Goal: Transaction & Acquisition: Book appointment/travel/reservation

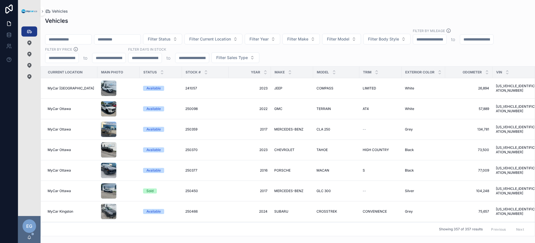
click at [370, 57] on div "Filter Status Filter Current Location Filter Year Filter Make Filter Model Filt…" at bounding box center [288, 45] width 494 height 35
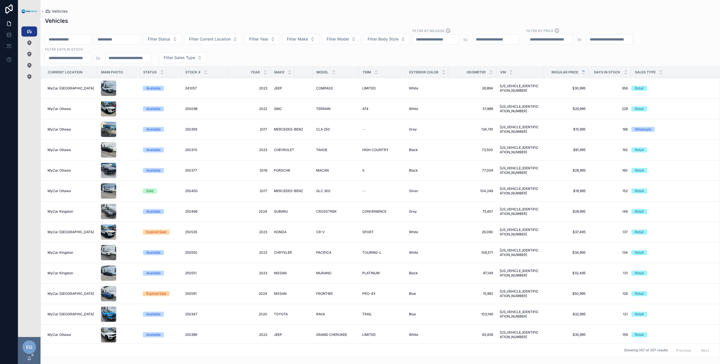
click at [534, 71] on icon "scrollable content" at bounding box center [584, 71] width 4 height 4
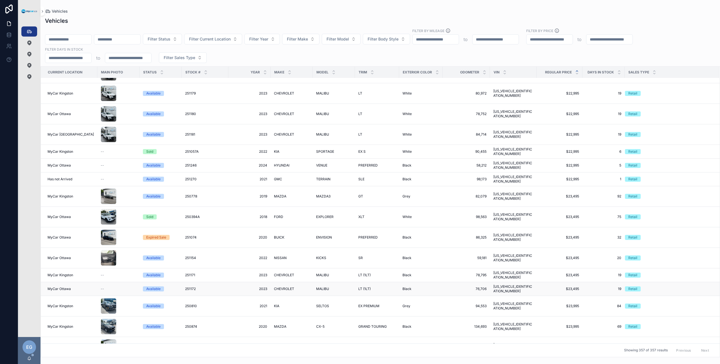
scroll to position [1628, 0]
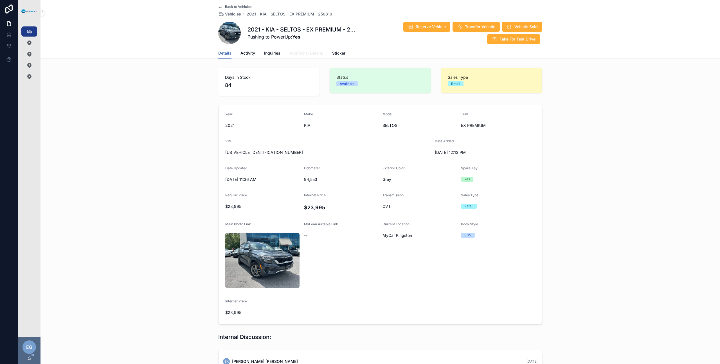
click at [303, 52] on span "Additional Details" at bounding box center [307, 53] width 34 height 6
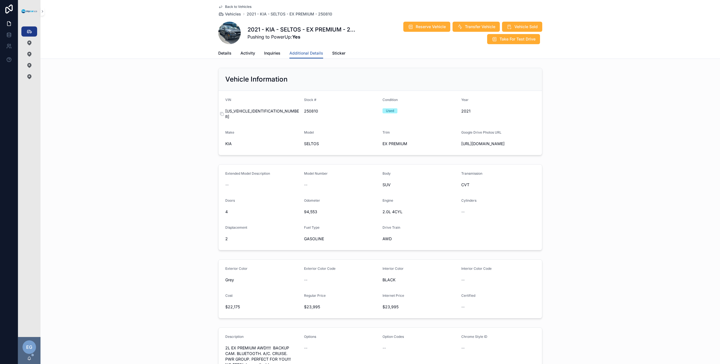
click at [243, 109] on span "[US_VEHICLE_IDENTIFICATION_NUMBER]" at bounding box center [262, 113] width 74 height 11
copy span "[US_VEHICLE_IDENTIFICATION_NUMBER]"
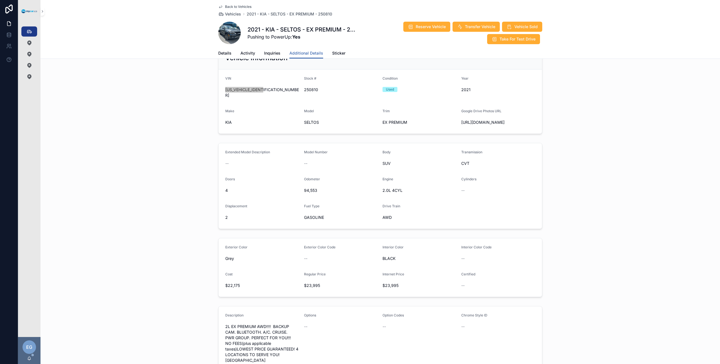
scroll to position [32, 0]
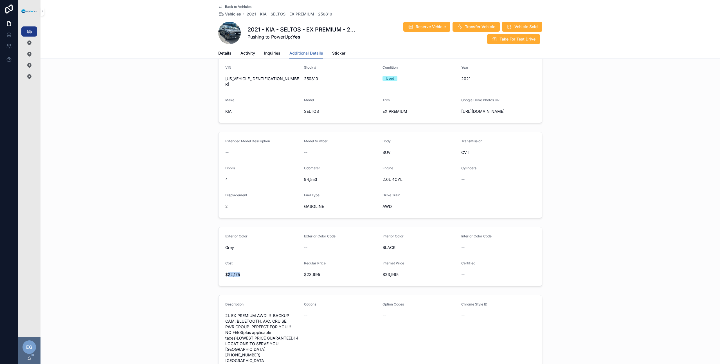
drag, startPoint x: 245, startPoint y: 279, endPoint x: 217, endPoint y: 282, distance: 27.4
click at [225, 278] on span "$22,175" at bounding box center [262, 275] width 74 height 6
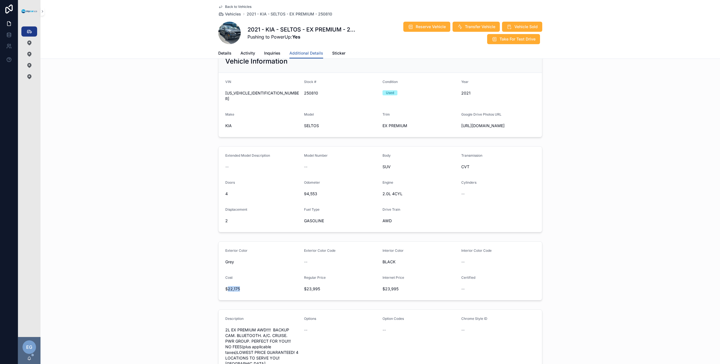
scroll to position [0, 0]
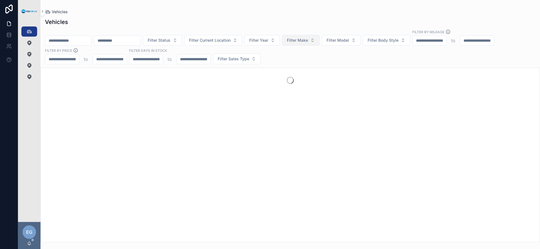
click at [303, 42] on span "Filter Make" at bounding box center [297, 40] width 21 height 6
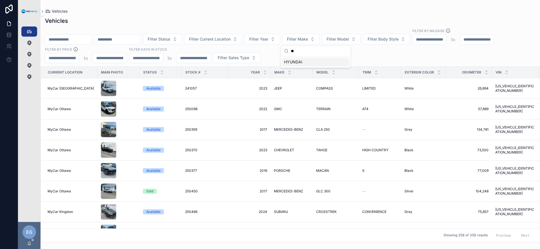
type input "**"
click at [319, 61] on div "HYUNDAI" at bounding box center [316, 61] width 68 height 9
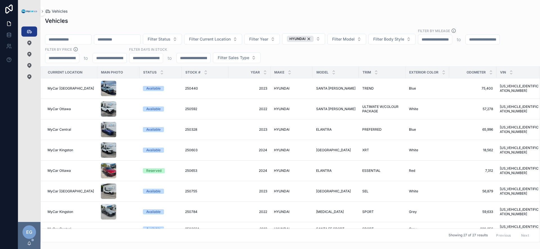
drag, startPoint x: 296, startPoint y: 247, endPoint x: 311, endPoint y: 241, distance: 16.6
click at [311, 241] on div "Vehicles Vehicles Filter Status Filter Current Location Filter Year HYUNDAI Fil…" at bounding box center [291, 124] width 500 height 249
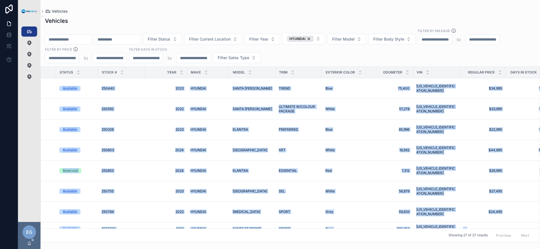
scroll to position [0, 100]
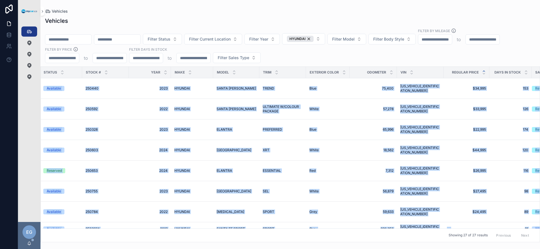
click at [483, 71] on icon "scrollable content" at bounding box center [484, 71] width 2 height 1
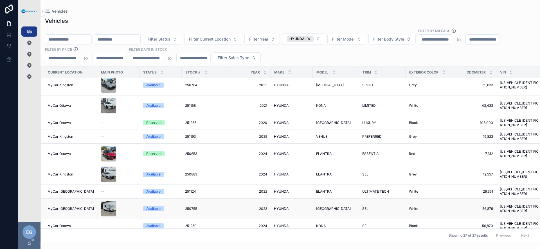
scroll to position [223, 0]
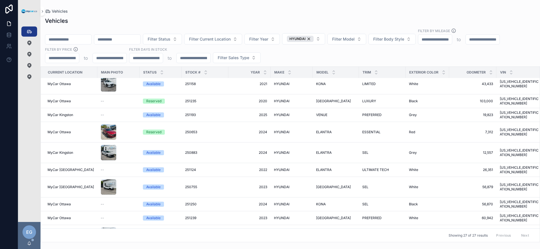
click at [285, 31] on div "Filter Status Filter Current Location Filter Year HYUNDAI Filter Model Filter B…" at bounding box center [291, 45] width 500 height 35
click at [314, 39] on div "HYUNDAI" at bounding box center [300, 39] width 27 height 6
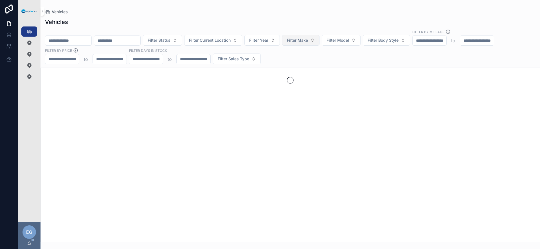
click at [308, 41] on span "Filter Make" at bounding box center [297, 40] width 21 height 6
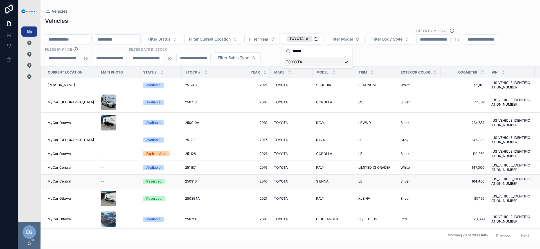
type input "******"
click at [387, 55] on div "Filter Status Filter Current Location Filter Year TOYOTA Filter Model Filter Bo…" at bounding box center [291, 45] width 500 height 35
click at [353, 37] on span "Filter Model" at bounding box center [342, 39] width 23 height 6
type input "*******"
click at [351, 71] on span "HIGHLANDER" at bounding box center [340, 71] width 25 height 6
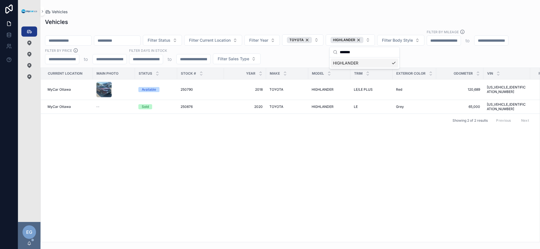
click at [234, 150] on div "Current Location Main Photo Status Stock # Year Make Model Trim Exterior Color …" at bounding box center [290, 155] width 499 height 174
click at [364, 39] on div "HIGHLANDER" at bounding box center [347, 40] width 33 height 6
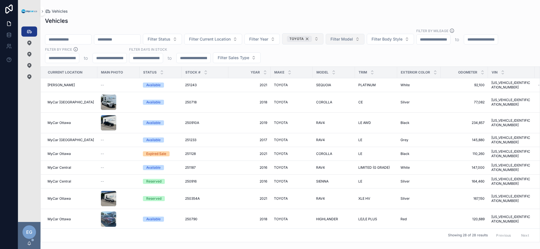
click at [312, 40] on div "TOYOTA" at bounding box center [299, 39] width 25 height 6
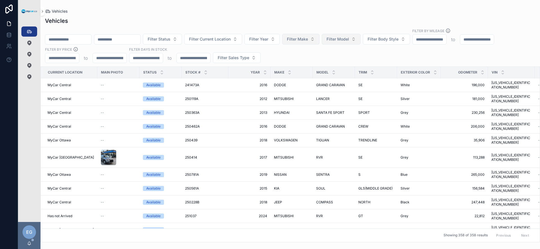
click at [361, 40] on button "Filter Model" at bounding box center [341, 39] width 39 height 11
type input "********"
click at [349, 62] on div "EXPLORER" at bounding box center [356, 61] width 68 height 9
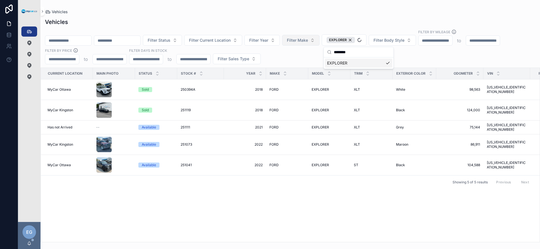
click at [309, 57] on div "Filter Status Filter Current Location Filter Year Filter Make EXPLORER Filter B…" at bounding box center [291, 46] width 500 height 35
click at [276, 127] on span "FORD" at bounding box center [274, 127] width 9 height 5
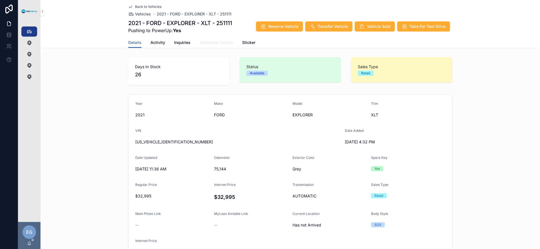
click at [218, 41] on span "Additional Details" at bounding box center [217, 43] width 34 height 6
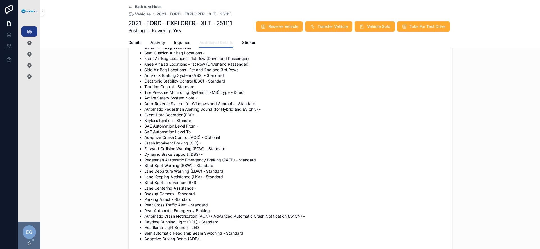
scroll to position [1045, 0]
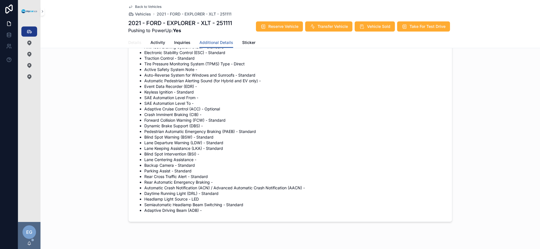
click at [135, 42] on span "Details" at bounding box center [134, 43] width 13 height 6
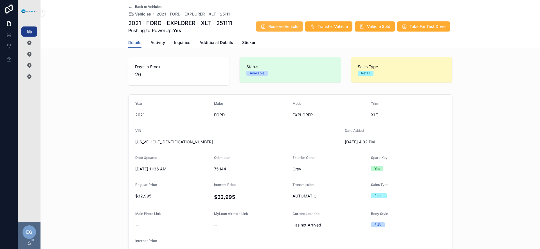
click at [279, 27] on span "Reserve Vehicle" at bounding box center [283, 27] width 30 height 6
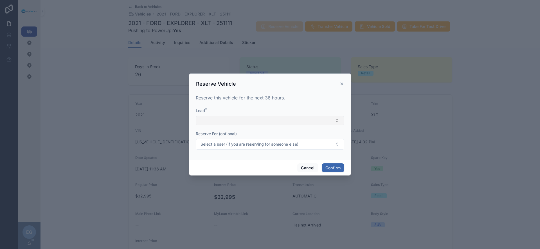
click at [275, 122] on button "Select Button" at bounding box center [270, 121] width 149 height 10
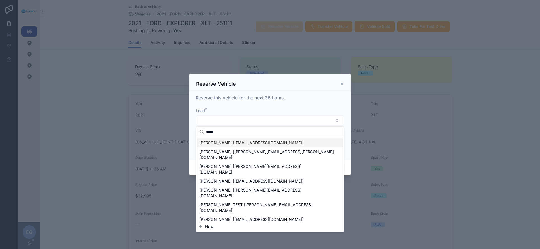
type input "*****"
click at [268, 143] on span "EUGENE MOMNOUGUI [EUGENEMOMNOUGUI@GMAIL.COM]" at bounding box center [252, 143] width 104 height 6
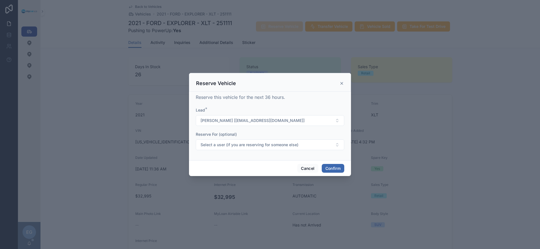
drag, startPoint x: 264, startPoint y: 161, endPoint x: 300, endPoint y: 162, distance: 35.8
click at [264, 161] on div "Cancel Confirm" at bounding box center [270, 168] width 162 height 16
click at [328, 168] on button "Confirm" at bounding box center [333, 168] width 23 height 9
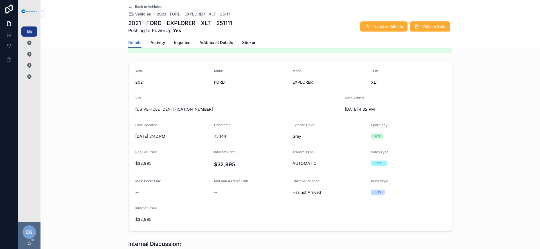
scroll to position [120, 0]
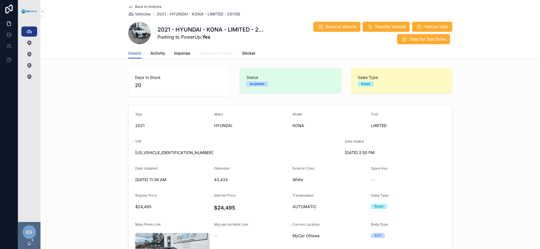
click at [200, 53] on span "Additional Details" at bounding box center [217, 53] width 34 height 6
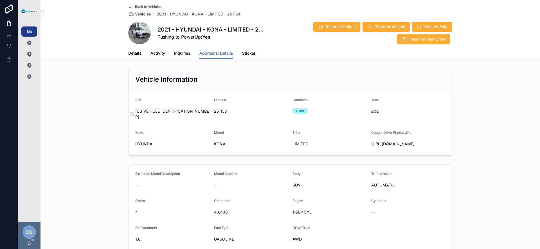
click at [167, 110] on span "[US_VEHICLE_IDENTIFICATION_NUMBER]" at bounding box center [172, 113] width 74 height 11
copy div "[US_VEHICLE_IDENTIFICATION_NUMBER]"
click at [139, 56] on link "Details" at bounding box center [134, 53] width 13 height 11
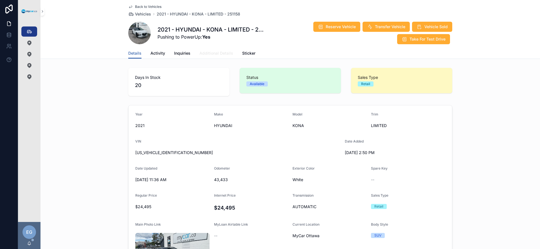
click at [206, 50] on link "Additional Details" at bounding box center [217, 53] width 34 height 11
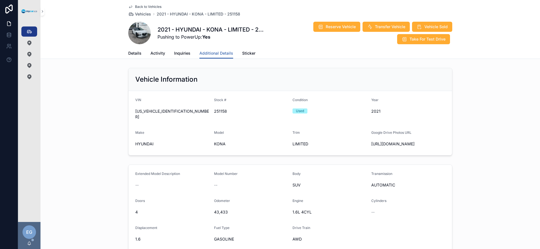
click at [137, 32] on span "scrollable content" at bounding box center [139, 33] width 23 height 23
click at [138, 57] on link "Details" at bounding box center [134, 53] width 13 height 11
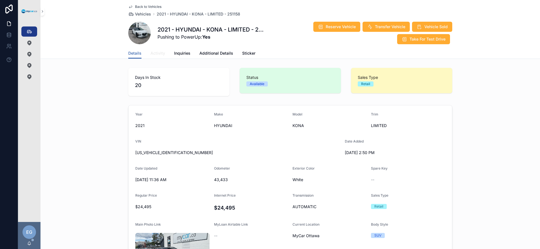
click at [158, 50] on span "Activity" at bounding box center [158, 53] width 15 height 6
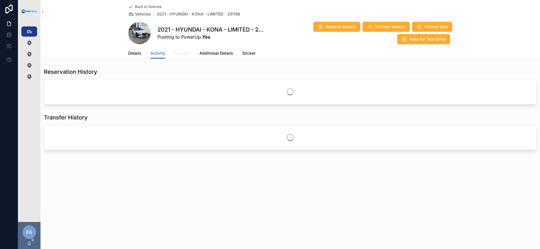
click at [177, 52] on span "Inquiries" at bounding box center [182, 53] width 16 height 6
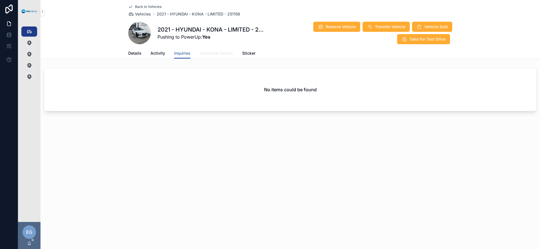
click at [217, 53] on span "Additional Details" at bounding box center [217, 53] width 34 height 6
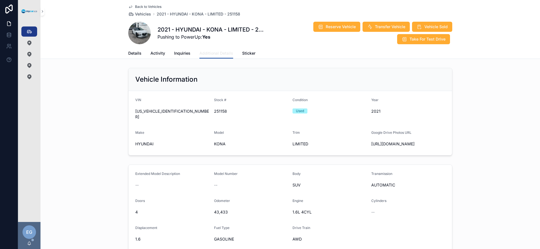
scroll to position [9, 0]
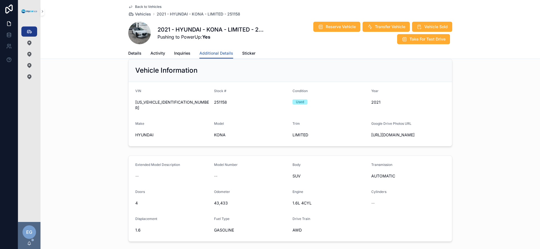
drag, startPoint x: 391, startPoint y: 141, endPoint x: 368, endPoint y: 129, distance: 26.4
click at [368, 129] on form "VIN [US_VEHICLE_IDENTIFICATION_NUMBER] Stock # 251158 Condition Used Year [DATE…" at bounding box center [291, 114] width 324 height 64
copy span "[URL][DOMAIN_NAME]"
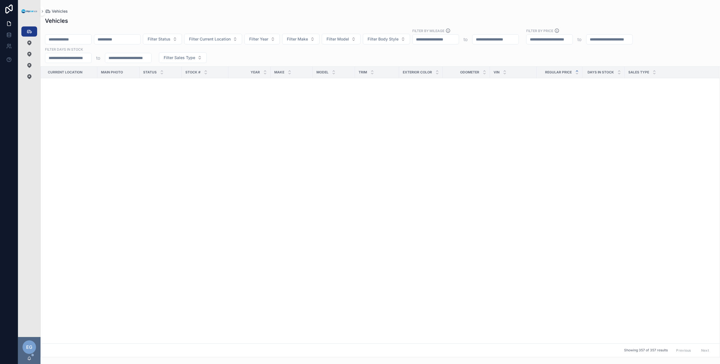
scroll to position [1628, 0]
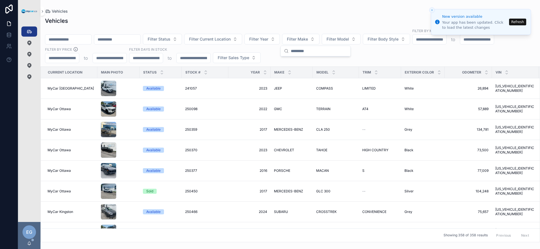
click at [393, 57] on div "Filter Status Filter Current Location Filter Year Filter Make Filter Model Filt…" at bounding box center [291, 45] width 500 height 35
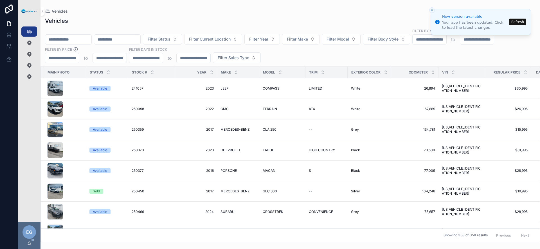
scroll to position [0, 113]
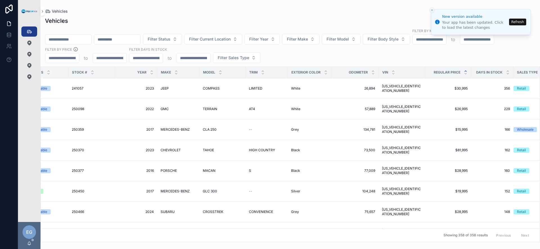
click at [464, 70] on icon "scrollable content" at bounding box center [466, 71] width 4 height 4
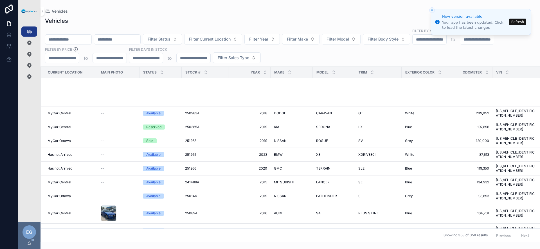
scroll to position [407, 0]
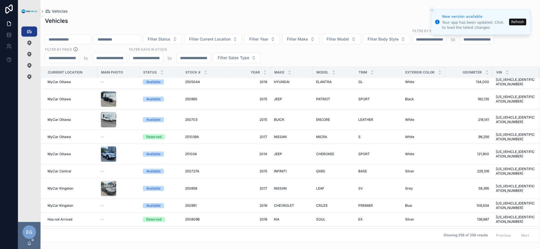
click at [305, 59] on div "Filter Status Filter Current Location Filter Year Filter Make Filter Model Filt…" at bounding box center [291, 45] width 500 height 35
click at [317, 43] on button "Filter Make" at bounding box center [300, 39] width 37 height 11
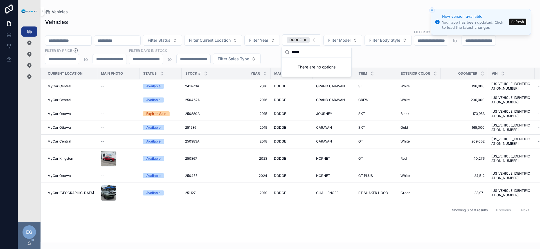
type input "*****"
click at [388, 59] on div "Filter Status Filter Current Location Filter Year DODGE Filter Model Filter Bod…" at bounding box center [291, 46] width 500 height 35
click at [310, 39] on div "DODGE" at bounding box center [298, 40] width 23 height 6
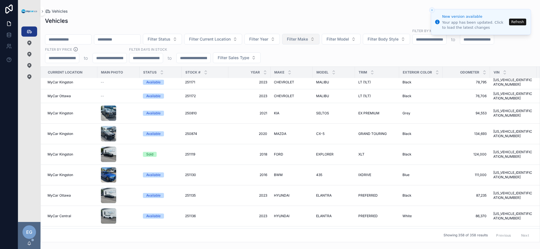
scroll to position [1784, 0]
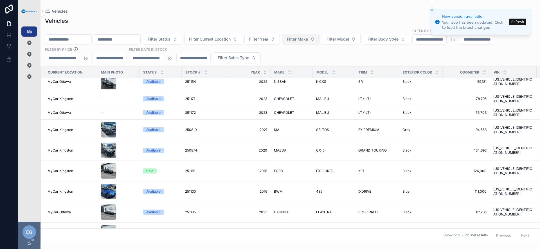
click at [308, 41] on span "Filter Make" at bounding box center [297, 39] width 21 height 6
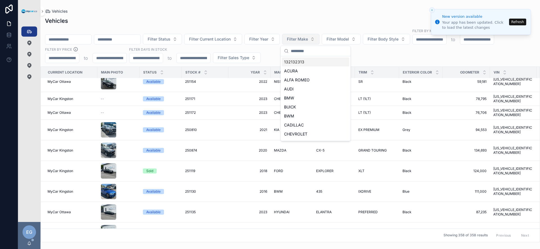
click at [308, 41] on span "Filter Make" at bounding box center [297, 39] width 21 height 6
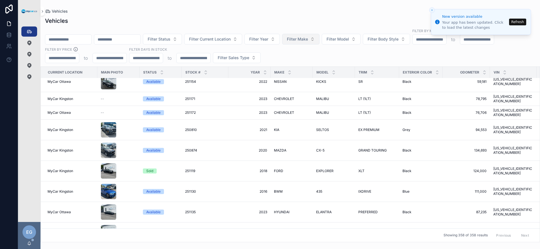
click at [308, 40] on span "Filter Make" at bounding box center [297, 39] width 21 height 6
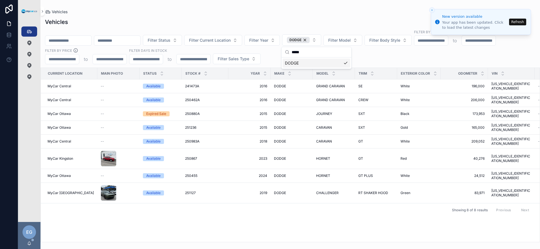
type input "*****"
click at [243, 203] on div "Current Location Main Photo Status Stock # Year Make Model Trim Exterior Color …" at bounding box center [290, 155] width 499 height 174
click at [310, 40] on div "DODGE" at bounding box center [298, 40] width 23 height 6
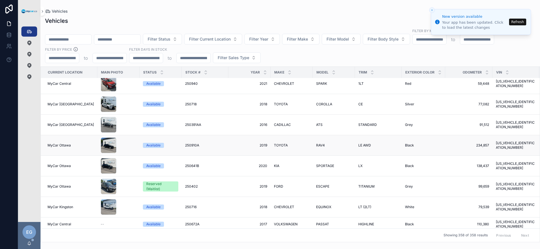
scroll to position [720, 0]
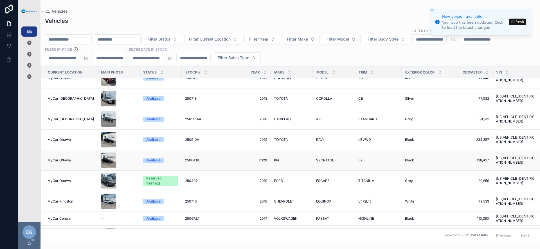
click at [277, 158] on div "KIA KIA" at bounding box center [291, 160] width 35 height 5
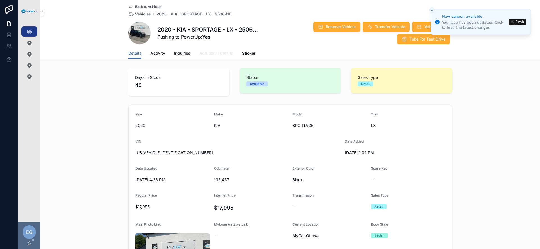
click at [213, 55] on span "Additional Details" at bounding box center [217, 53] width 34 height 6
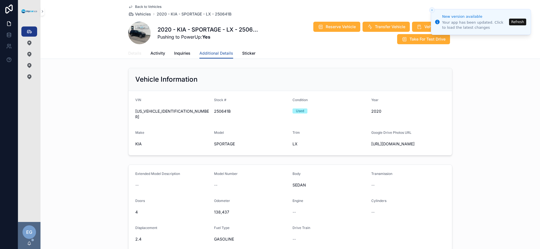
click at [131, 51] on span "Details" at bounding box center [134, 53] width 13 height 6
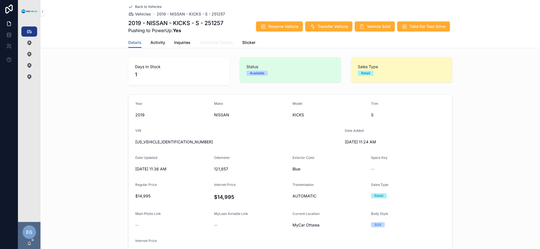
click at [219, 45] on link "Additional Details" at bounding box center [217, 42] width 34 height 11
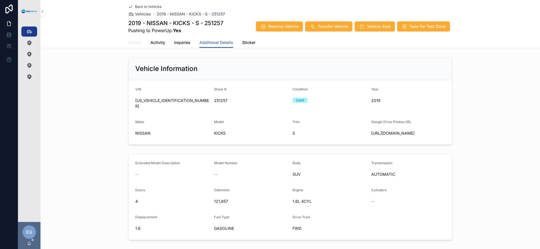
click at [132, 44] on span "Details" at bounding box center [134, 43] width 13 height 6
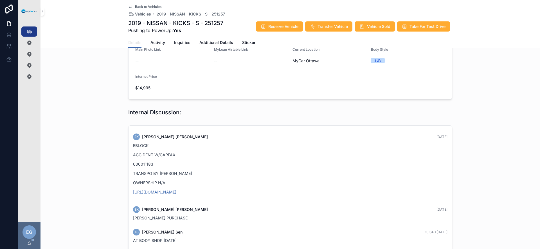
scroll to position [174, 0]
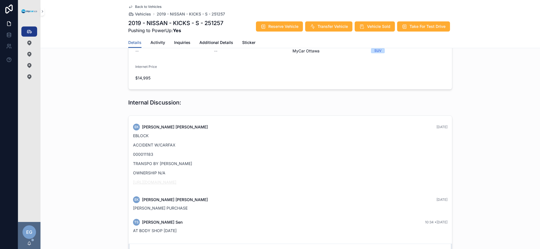
click at [176, 183] on link "[URL][DOMAIN_NAME]" at bounding box center [154, 182] width 43 height 5
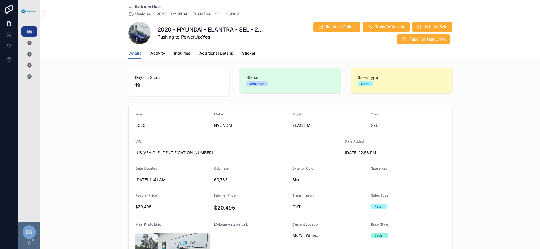
click at [92, 69] on div "Days In Stock 19 Status Available Sales Type Retail" at bounding box center [291, 82] width 500 height 33
click at [26, 31] on div "Vehicles 358" at bounding box center [29, 31] width 9 height 9
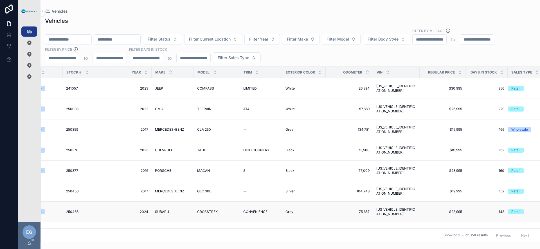
scroll to position [0, 120]
click at [458, 71] on icon "scrollable content" at bounding box center [459, 71] width 2 height 1
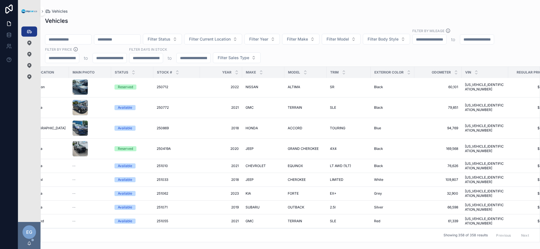
scroll to position [2058, 0]
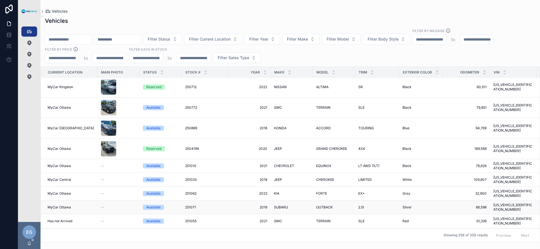
click at [277, 205] on span "SUBARU" at bounding box center [281, 207] width 14 height 5
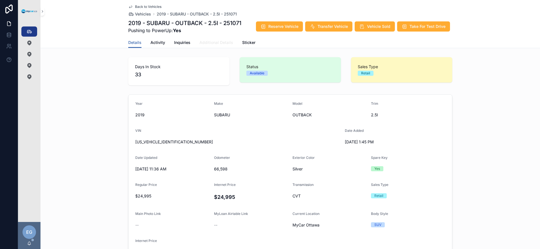
click at [216, 44] on span "Additional Details" at bounding box center [217, 43] width 34 height 6
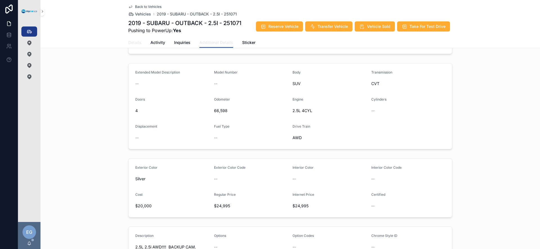
scroll to position [63, 0]
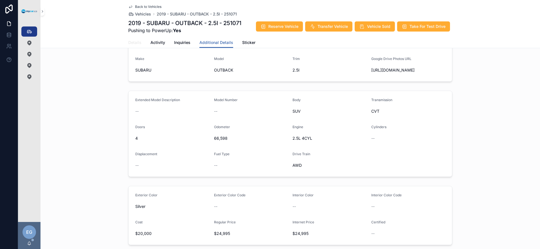
click at [130, 41] on span "Details" at bounding box center [134, 43] width 13 height 6
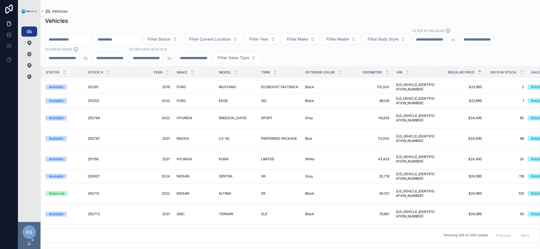
scroll to position [1974, 0]
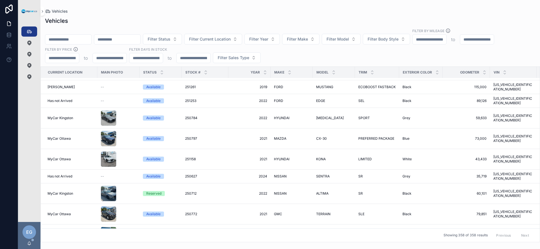
click at [318, 50] on div "Filter Status Filter Current Location Filter Year Filter Make Filter Model Filt…" at bounding box center [291, 45] width 500 height 35
click at [349, 39] on span "Filter Model" at bounding box center [338, 39] width 23 height 6
type input "********"
click at [345, 62] on div "EXPLORER" at bounding box center [356, 61] width 68 height 9
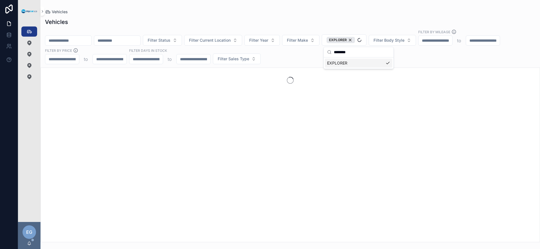
click at [299, 59] on div "Filter Status Filter Current Location Filter Year Filter Make EXPLORER Filter B…" at bounding box center [291, 46] width 500 height 35
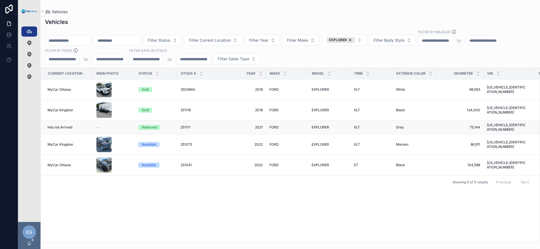
click at [188, 125] on span "251111" at bounding box center [186, 127] width 10 height 5
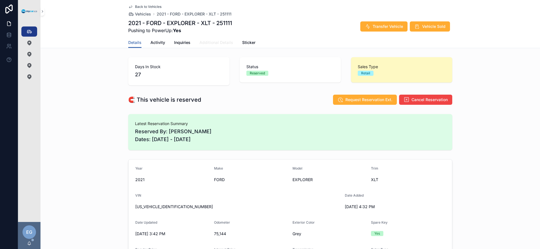
click at [210, 44] on span "Additional Details" at bounding box center [217, 43] width 34 height 6
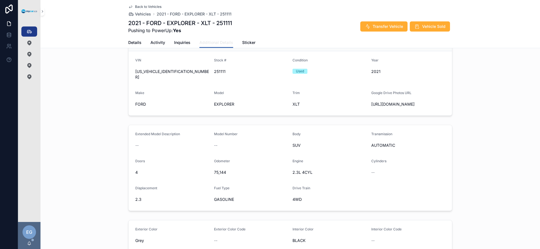
scroll to position [35, 0]
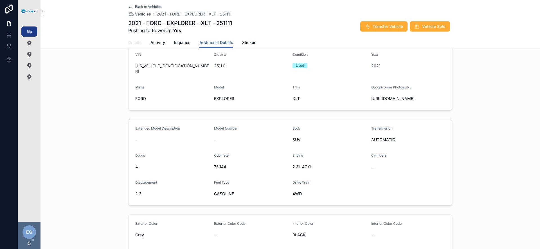
click at [137, 42] on span "Details" at bounding box center [134, 43] width 13 height 6
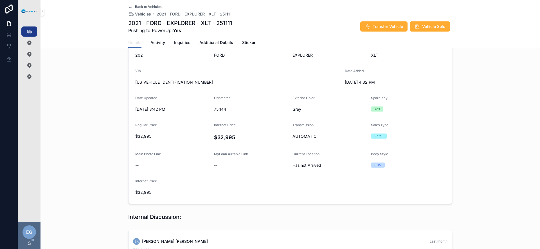
scroll to position [288, 0]
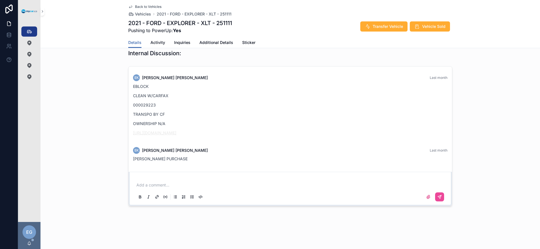
click at [176, 134] on link "https://graph.eblock.com/share/TyhRY2WX2KVX3gNx" at bounding box center [154, 132] width 43 height 5
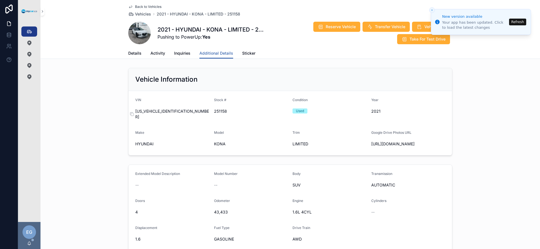
scroll to position [9, 0]
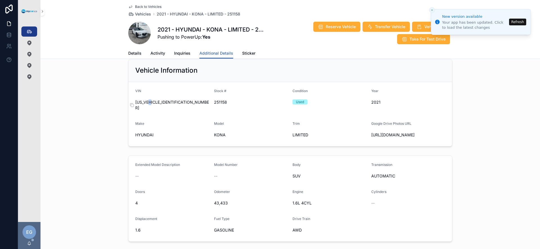
click at [150, 103] on span "KM8K3CA53MU647210" at bounding box center [172, 104] width 74 height 11
click at [33, 33] on div "Vehicles 358" at bounding box center [29, 31] width 9 height 9
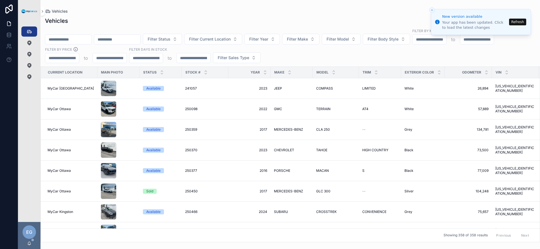
click at [433, 11] on icon "Close toast" at bounding box center [432, 9] width 3 height 3
click at [433, 10] on icon "Close toast" at bounding box center [432, 9] width 3 height 3
click at [370, 58] on div "Filter Status Filter Current Location Filter Year Filter Make Filter Model Filt…" at bounding box center [291, 45] width 500 height 35
click at [314, 49] on div "Filter Status Filter Current Location Filter Year Filter Make Filter Model Filt…" at bounding box center [291, 45] width 500 height 35
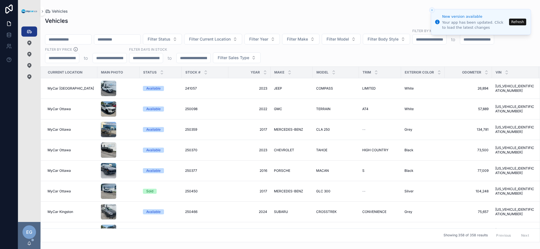
click at [315, 58] on div "Filter Status Filter Current Location Filter Year Filter Make Filter Model Filt…" at bounding box center [291, 45] width 500 height 35
click at [330, 58] on div "Filter Status Filter Current Location Filter Year Filter Make Filter Model Filt…" at bounding box center [291, 45] width 500 height 35
click at [320, 42] on button "Filter Make" at bounding box center [300, 39] width 37 height 11
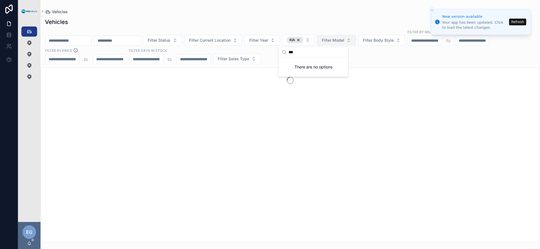
type input "***"
click at [353, 42] on button "Filter Model" at bounding box center [336, 40] width 39 height 11
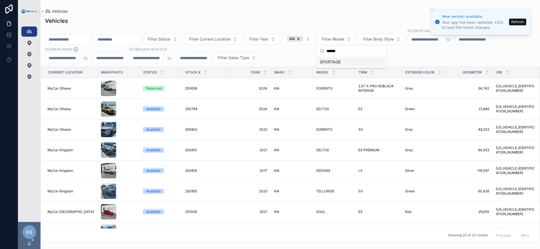
type input "******"
click at [332, 61] on span "SPORTAGE" at bounding box center [330, 62] width 21 height 6
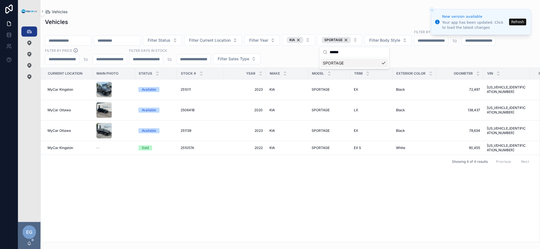
drag, startPoint x: 249, startPoint y: 185, endPoint x: 257, endPoint y: 181, distance: 8.3
click at [249, 185] on div "Current Location Main Photo Status Stock # Year Make Model Trim Exterior Color …" at bounding box center [290, 155] width 499 height 174
click at [303, 39] on div "KIA" at bounding box center [295, 40] width 16 height 6
click at [356, 39] on div "SPORTAGE" at bounding box center [341, 40] width 29 height 6
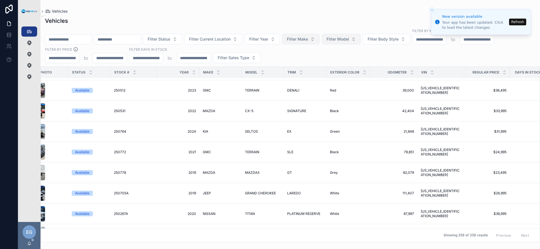
scroll to position [799, 71]
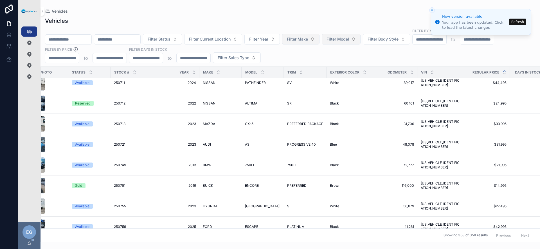
click at [504, 71] on icon "scrollable content" at bounding box center [505, 71] width 2 height 1
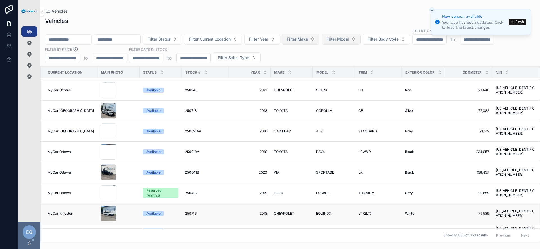
scroll to position [736, 0]
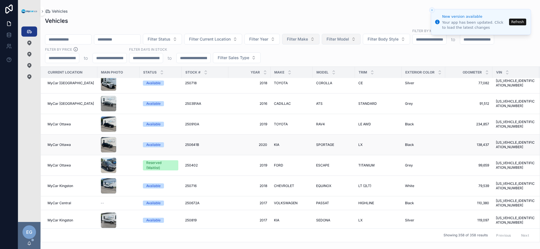
click at [321, 142] on span "SPORTAGE" at bounding box center [325, 144] width 18 height 5
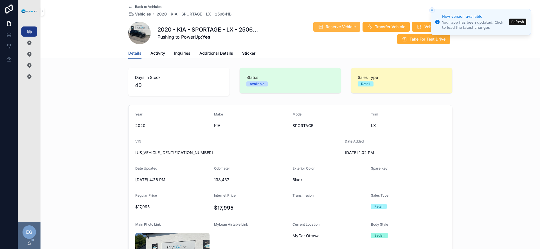
click at [337, 29] on span "Reserve Vehicle" at bounding box center [341, 27] width 30 height 6
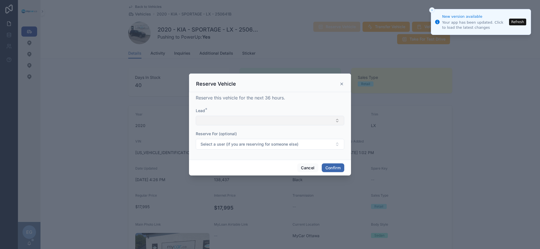
click at [273, 121] on button "Select Button" at bounding box center [270, 121] width 149 height 10
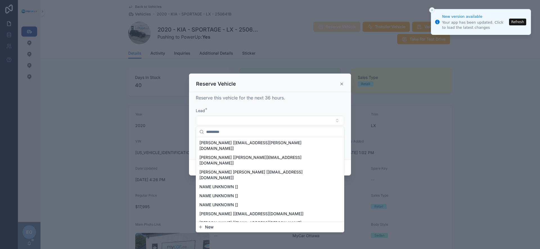
click at [216, 228] on button "New" at bounding box center [270, 227] width 144 height 6
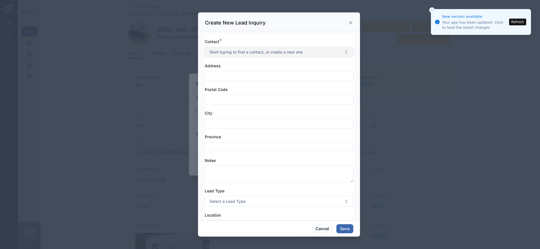
click at [273, 50] on span "Start typing to find a contact, or create a new one" at bounding box center [256, 52] width 93 height 6
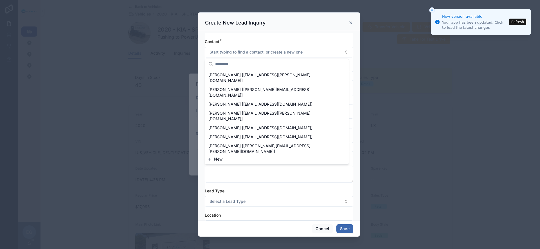
click at [231, 160] on button "New" at bounding box center [276, 159] width 139 height 6
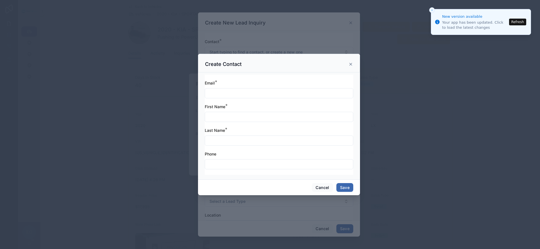
click at [255, 91] on input "text" at bounding box center [279, 93] width 148 height 8
type input "**********"
type input "*******"
type input "******"
click at [344, 187] on button "Save" at bounding box center [345, 187] width 17 height 9
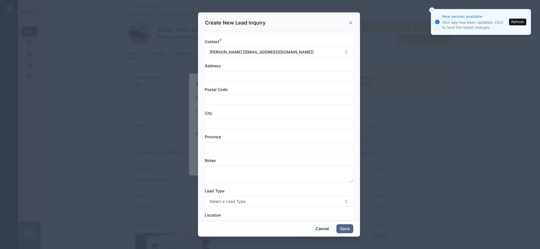
click at [342, 227] on button "Save" at bounding box center [345, 228] width 17 height 9
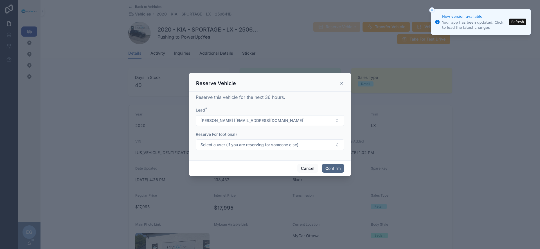
click at [338, 168] on button "Confirm" at bounding box center [333, 168] width 23 height 9
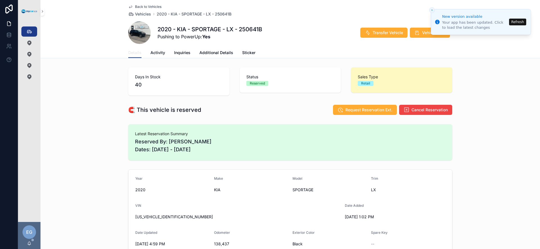
click at [136, 55] on span "Details" at bounding box center [134, 53] width 13 height 6
click at [34, 32] on link "Vehicles 358" at bounding box center [29, 31] width 16 height 10
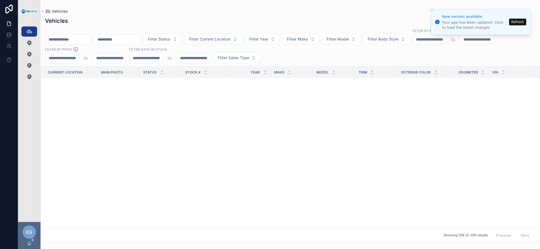
scroll to position [944, 53]
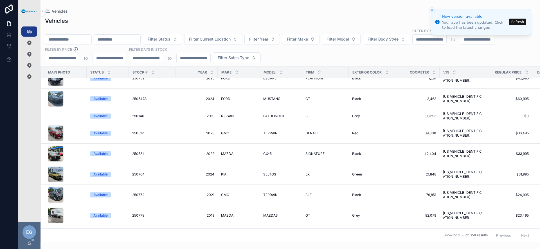
click at [519, 71] on div "Regular Price" at bounding box center [509, 72] width 45 height 11
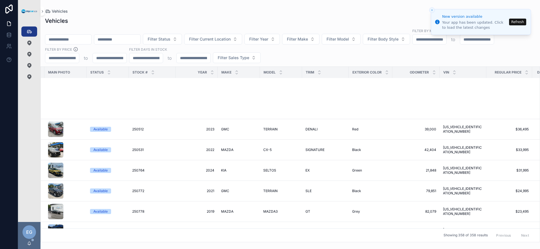
scroll to position [1202, 53]
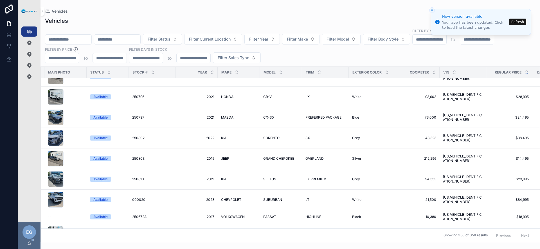
click at [525, 72] on icon "scrollable content" at bounding box center [527, 74] width 4 height 4
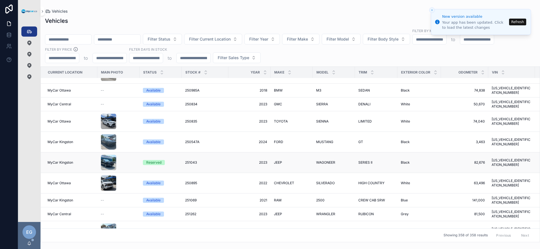
scroll to position [24, 0]
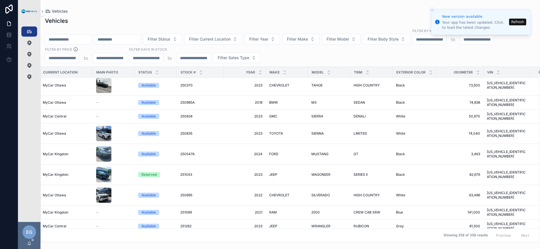
drag, startPoint x: 365, startPoint y: 241, endPoint x: 490, endPoint y: 237, distance: 125.0
click at [495, 240] on div "Current Location Main Photo Status Stock # Year Make Model Trim Exterior Color …" at bounding box center [290, 154] width 499 height 175
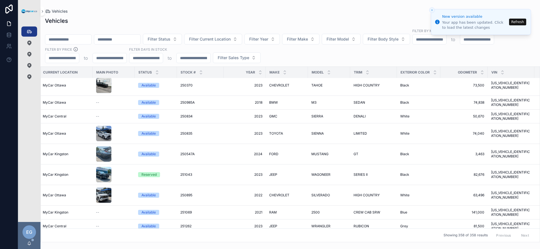
scroll to position [71, 122]
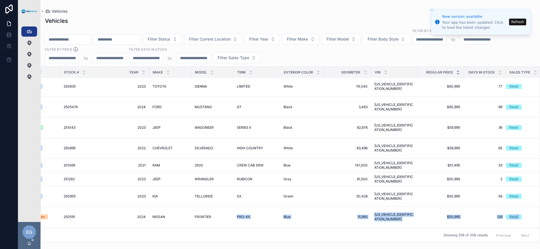
click at [457, 71] on icon "scrollable content" at bounding box center [459, 71] width 4 height 4
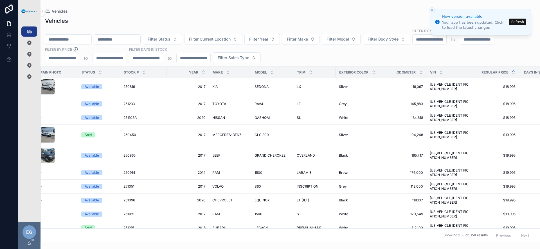
scroll to position [861, 0]
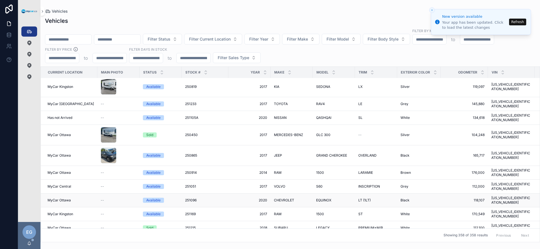
click at [278, 198] on span "CHEVROLET" at bounding box center [284, 200] width 20 height 5
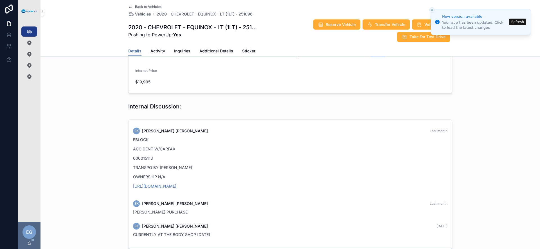
scroll to position [182, 0]
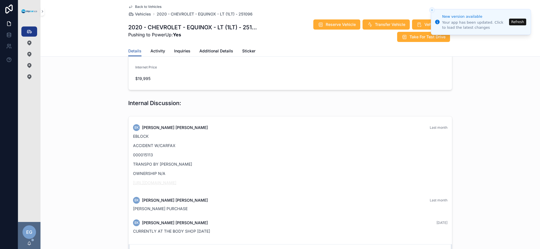
click at [176, 185] on link "https://graph.eblock.com/share/AjNt6pigQ4cCdfoK" at bounding box center [154, 182] width 43 height 5
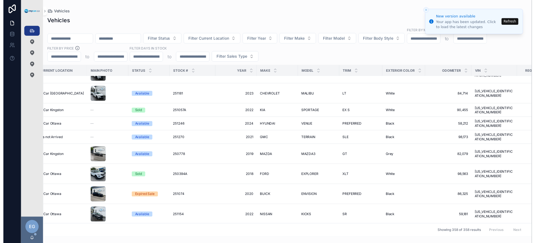
scroll to position [1665, 10]
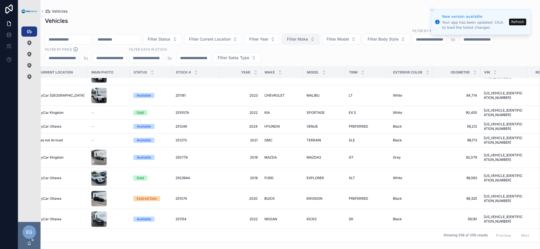
click at [320, 37] on button "Filter Make" at bounding box center [300, 39] width 37 height 11
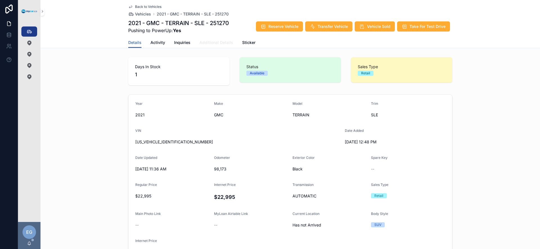
click at [217, 47] on link "Additional Details" at bounding box center [217, 42] width 34 height 11
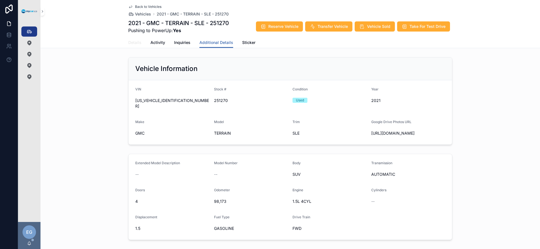
click at [130, 44] on span "Details" at bounding box center [134, 43] width 13 height 6
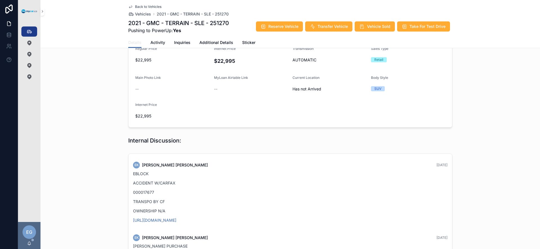
scroll to position [223, 0]
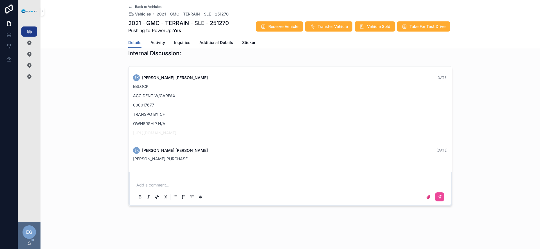
click at [176, 133] on link "[URL][DOMAIN_NAME]" at bounding box center [154, 132] width 43 height 5
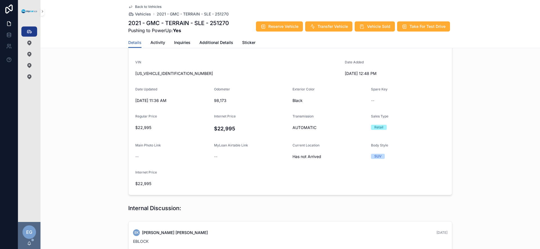
scroll to position [0, 0]
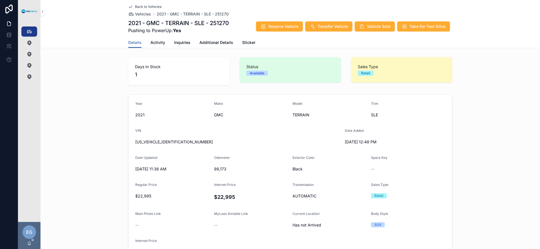
click at [167, 142] on span "[US_VEHICLE_IDENTIFICATION_NUMBER]" at bounding box center [237, 142] width 205 height 6
copy span "[US_VEHICLE_IDENTIFICATION_NUMBER]"
click at [29, 32] on icon "scrollable content" at bounding box center [29, 32] width 6 height 6
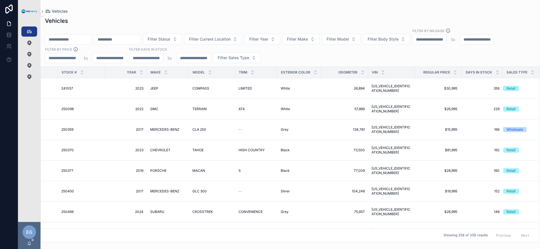
scroll to position [0, 43]
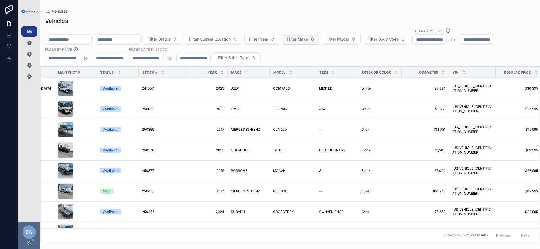
click at [308, 39] on span "Filter Make" at bounding box center [297, 39] width 21 height 6
click at [349, 40] on span "Filter Model" at bounding box center [338, 39] width 23 height 6
type input "******"
click at [348, 62] on div "SPORTAGE" at bounding box center [356, 61] width 68 height 9
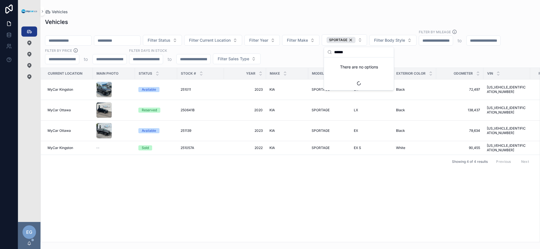
click at [223, 192] on div "Current Location Main Photo Status Stock # Year Make Model Trim Exterior Color …" at bounding box center [290, 155] width 499 height 174
click at [256, 109] on span "2020" at bounding box center [244, 110] width 35 height 5
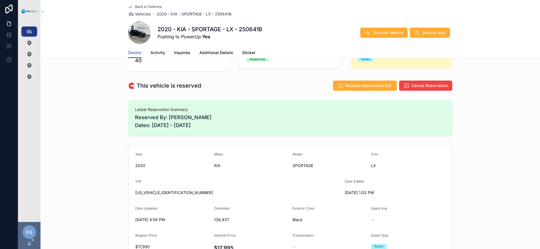
scroll to position [50, 0]
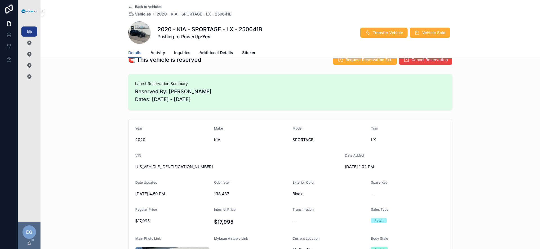
click at [158, 168] on span "KNDPMCAC2L7757118" at bounding box center [237, 167] width 205 height 6
copy span "KNDPMCAC2L7757118"
click at [78, 117] on div "Year 2020 Make KIA Model SPORTAGE Trim LX VIN KNDPMCAC2L7757118 Date Added 8/1/…" at bounding box center [291, 229] width 500 height 224
click at [32, 32] on icon "scrollable content" at bounding box center [29, 32] width 6 height 6
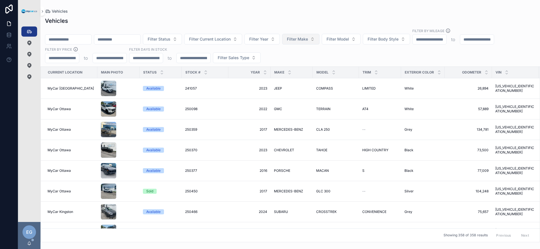
click at [320, 42] on button "Filter Make" at bounding box center [300, 39] width 37 height 11
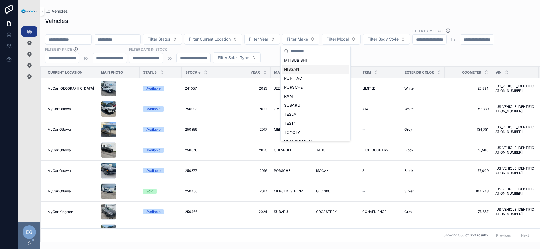
click at [305, 68] on div "NISSAN" at bounding box center [316, 69] width 68 height 9
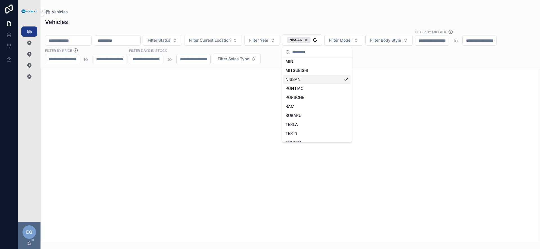
scroll to position [254, 0]
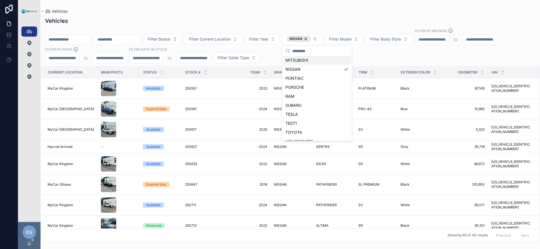
click at [332, 63] on div "MITSUBISHI" at bounding box center [317, 60] width 68 height 9
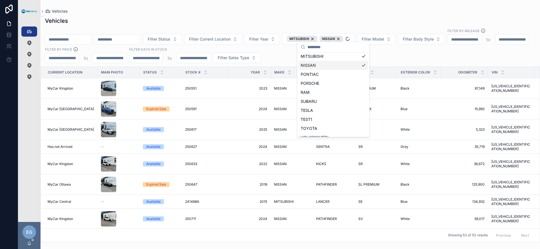
click at [395, 55] on div "Filter Status Filter Current Location Filter Year MITSUBISHI NISSAN Filter Mode…" at bounding box center [291, 45] width 500 height 35
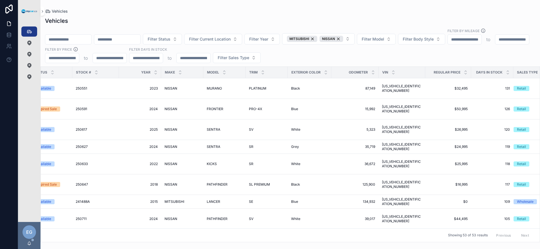
scroll to position [0, 107]
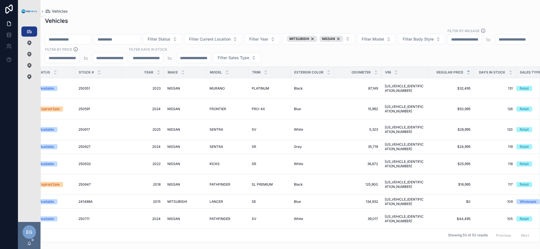
click at [467, 69] on div "scrollable content" at bounding box center [469, 72] width 4 height 6
click at [467, 69] on icon "scrollable content" at bounding box center [469, 71] width 4 height 4
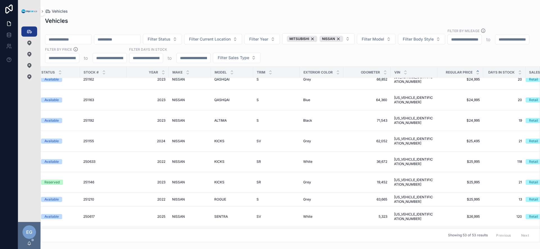
scroll to position [393, 102]
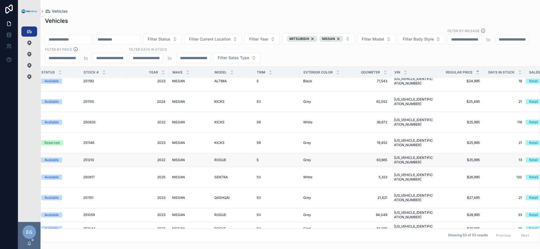
click at [303, 158] on span "Grey" at bounding box center [307, 160] width 8 height 5
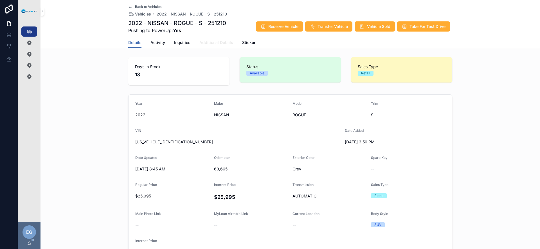
click at [224, 44] on span "Additional Details" at bounding box center [217, 43] width 34 height 6
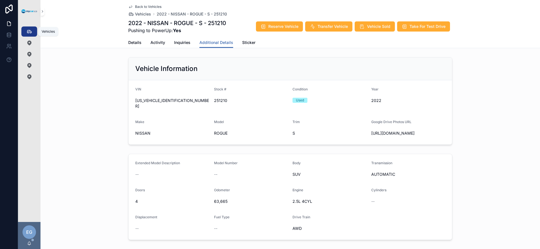
click at [30, 29] on icon "scrollable content" at bounding box center [29, 32] width 6 height 6
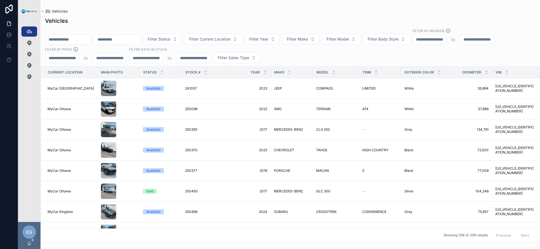
click at [290, 55] on div "Filter Status Filter Current Location Filter Year Filter Make Filter Model Filt…" at bounding box center [291, 45] width 500 height 35
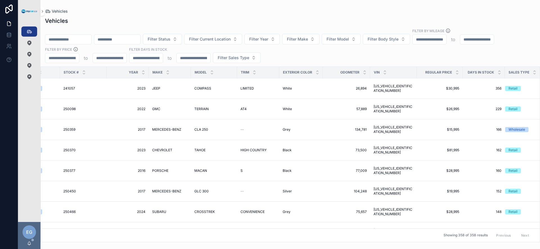
scroll to position [0, 124]
click at [454, 70] on icon "scrollable content" at bounding box center [456, 71] width 4 height 4
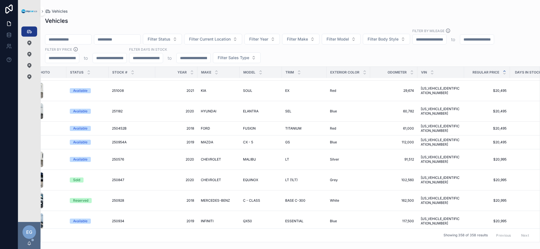
scroll to position [1008, 73]
click at [282, 135] on td "GS GS" at bounding box center [304, 142] width 45 height 14
click at [258, 140] on div "CX - 5 CX - 5" at bounding box center [260, 142] width 35 height 5
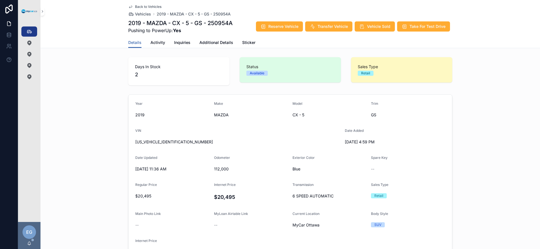
click at [222, 48] on div "Back to Vehicles Vehicles 2019 - MAZDA - CX - 5 - GS - 250954A 2019 - MAZDA - C…" at bounding box center [291, 220] width 500 height 440
click at [221, 45] on link "Additional Details" at bounding box center [217, 42] width 34 height 11
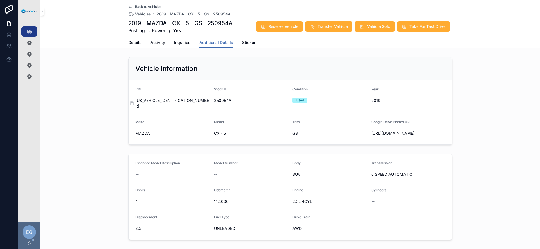
click at [167, 100] on span "[US_VEHICLE_IDENTIFICATION_NUMBER]" at bounding box center [172, 103] width 74 height 11
click at [225, 100] on span "250954A" at bounding box center [251, 101] width 74 height 6
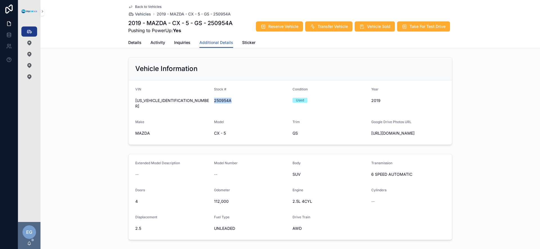
copy span "250954A"
click at [166, 102] on span "[US_VEHICLE_IDENTIFICATION_NUMBER]" at bounding box center [172, 103] width 74 height 11
copy div "[US_VEHICLE_IDENTIFICATION_NUMBER]"
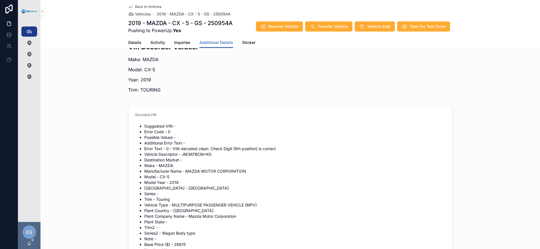
scroll to position [489, 0]
click at [130, 44] on span "Details" at bounding box center [134, 43] width 13 height 6
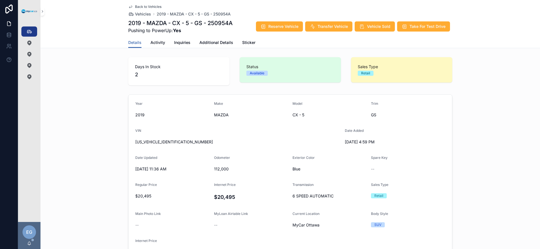
click at [163, 142] on span "[US_VEHICLE_IDENTIFICATION_NUMBER]" at bounding box center [237, 142] width 205 height 6
click at [158, 143] on span "[US_VEHICLE_IDENTIFICATION_NUMBER]" at bounding box center [237, 142] width 205 height 6
click at [223, 43] on span "Additional Details" at bounding box center [217, 43] width 34 height 6
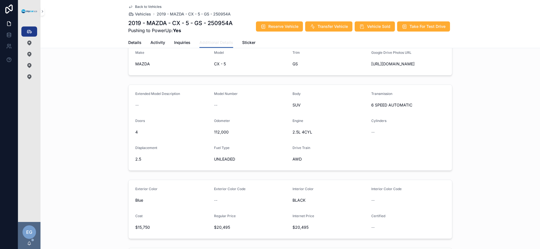
scroll to position [104, 0]
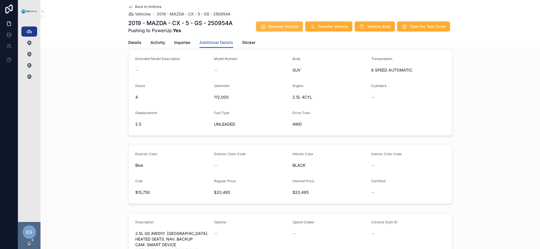
click at [266, 21] on button "Reserve Vehicle" at bounding box center [279, 26] width 47 height 10
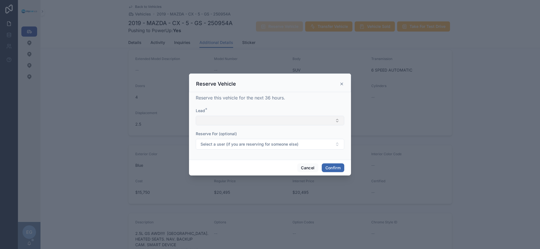
click at [252, 120] on button "Select Button" at bounding box center [270, 121] width 149 height 10
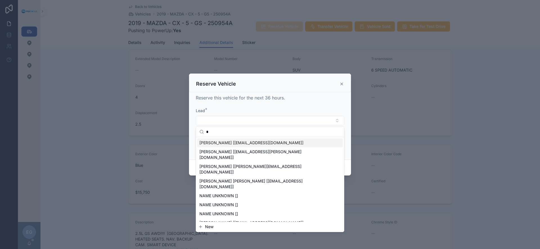
type input "*"
click at [246, 224] on button "New" at bounding box center [270, 227] width 144 height 6
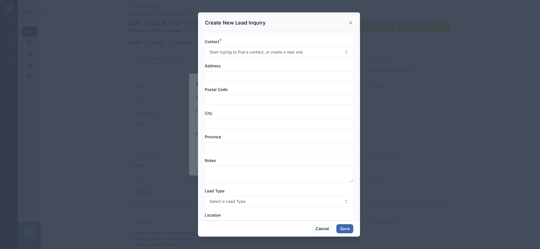
click at [349, 23] on icon at bounding box center [351, 23] width 5 height 5
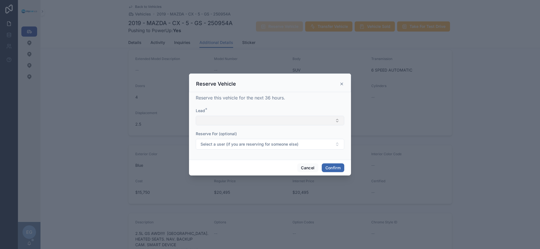
click at [250, 118] on button "Select Button" at bounding box center [270, 121] width 149 height 10
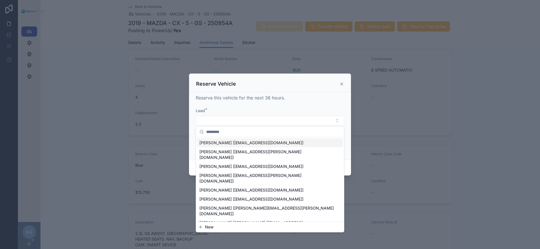
click at [240, 142] on span "SHELLIE CLARKE [shellieclarke@gmail.com]" at bounding box center [252, 143] width 104 height 6
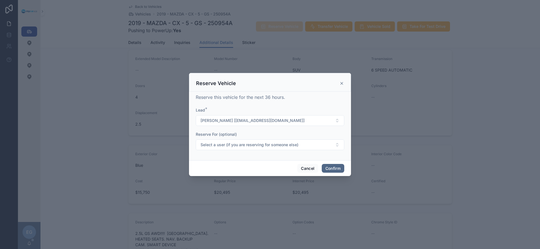
click at [341, 169] on button "Confirm" at bounding box center [333, 168] width 23 height 9
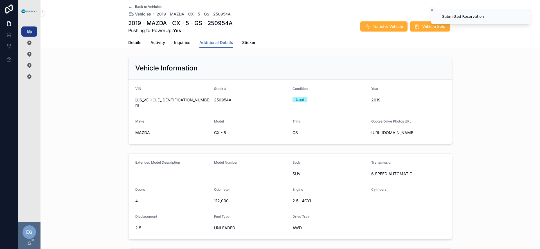
scroll to position [6, 0]
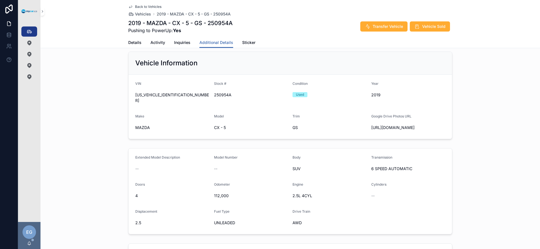
click at [382, 131] on div "[URL][DOMAIN_NAME]" at bounding box center [409, 127] width 74 height 9
drag, startPoint x: 379, startPoint y: 127, endPoint x: 368, endPoint y: 122, distance: 12.9
click at [368, 122] on form "VIN JM3KFBCM9K0615433 Stock # 250954A Condition Used Year 2019 Make MAZDA Model…" at bounding box center [291, 107] width 324 height 64
copy span "[URL][DOMAIN_NAME]"
click at [406, 129] on span "[URL][DOMAIN_NAME]" at bounding box center [409, 128] width 74 height 6
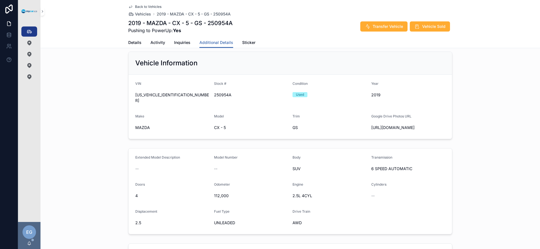
drag, startPoint x: 375, startPoint y: 127, endPoint x: 368, endPoint y: 123, distance: 8.4
click at [368, 123] on form "VIN JM3KFBCM9K0615433 Stock # 250954A Condition Used Year 2019 Make MAZDA Model…" at bounding box center [291, 107] width 324 height 64
copy span "https://drive.google.com/drive/u/0/folders"
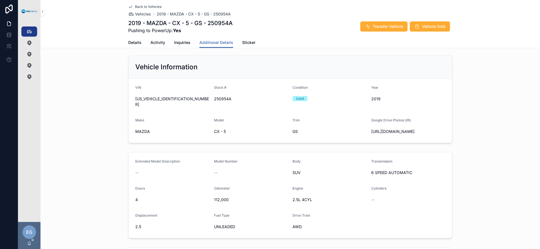
scroll to position [0, 0]
click at [167, 101] on span "JM3KFBCM9K0615433" at bounding box center [172, 103] width 74 height 11
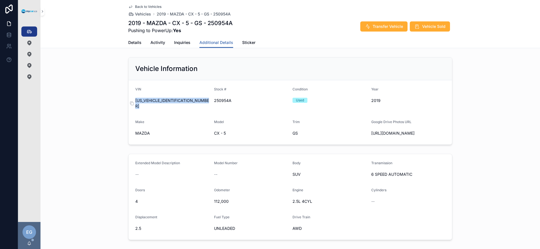
click at [167, 101] on span "JM3KFBCM9K0615433" at bounding box center [172, 103] width 74 height 11
click at [218, 101] on span "250954A" at bounding box center [251, 101] width 74 height 6
copy span "250954A"
click at [162, 100] on span "JM3KFBCM9K0615433" at bounding box center [172, 103] width 74 height 11
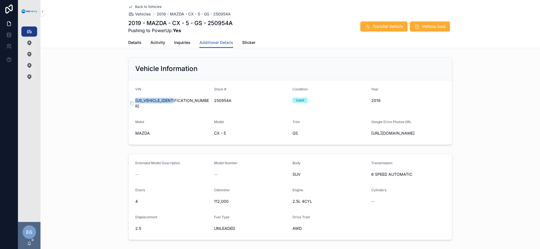
click at [162, 100] on span "JM3KFBCM9K0615433" at bounding box center [172, 103] width 74 height 11
copy span "JM3KFBCM9K0615433"
click at [82, 107] on div "Vehicle Information VIN JM3KFBCM9K0615433 Stock # 250954A Condition Used Year 2…" at bounding box center [291, 101] width 500 height 92
click at [101, 110] on div "Vehicle Information VIN JM3KFBCM9K0615433 Stock # 250954A Condition Used Year 2…" at bounding box center [291, 101] width 500 height 92
click at [220, 100] on span "250954A" at bounding box center [251, 101] width 74 height 6
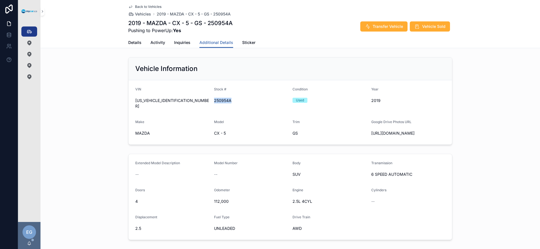
click at [220, 101] on span "250954A" at bounding box center [251, 101] width 74 height 6
drag, startPoint x: 212, startPoint y: 100, endPoint x: 227, endPoint y: 101, distance: 15.2
click at [227, 101] on span "250954A" at bounding box center [251, 101] width 74 height 6
copy span "250954"
click at [241, 102] on span "250954A" at bounding box center [251, 101] width 74 height 6
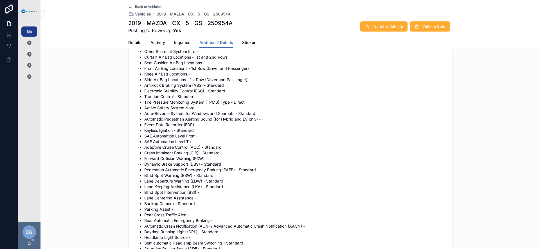
scroll to position [1181, 0]
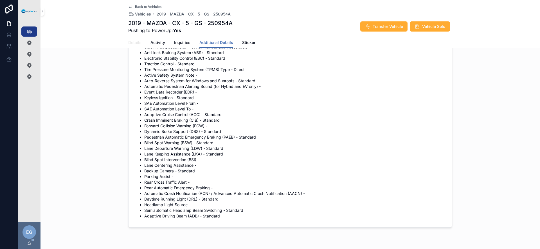
click at [131, 45] on link "Details" at bounding box center [134, 42] width 13 height 11
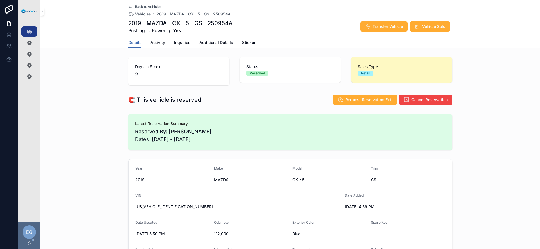
click at [224, 168] on div "Make" at bounding box center [251, 169] width 74 height 7
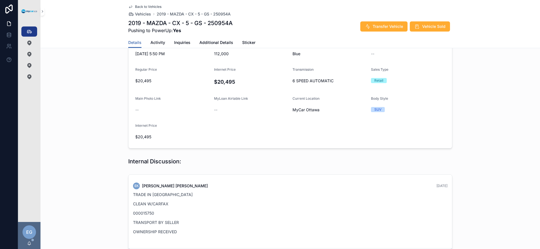
scroll to position [256, 0]
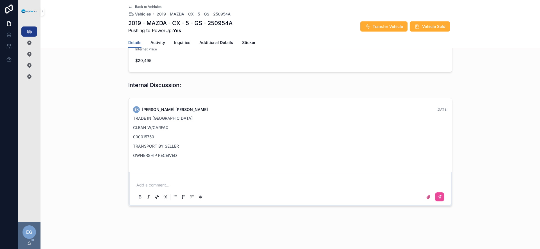
drag, startPoint x: 53, startPoint y: 69, endPoint x: 47, endPoint y: 47, distance: 22.6
click at [33, 32] on div "Vehicles 358" at bounding box center [29, 31] width 9 height 9
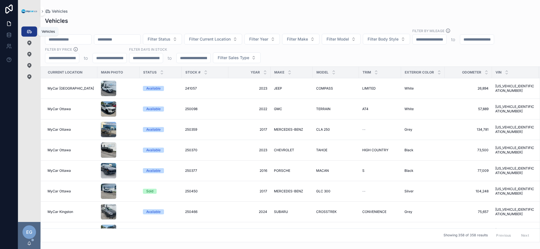
click at [30, 32] on icon "scrollable content" at bounding box center [29, 32] width 6 height 6
click at [127, 39] on input "scrollable content" at bounding box center [117, 39] width 46 height 8
paste input "**********"
type input "**********"
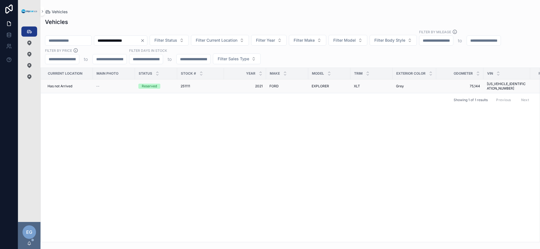
click at [215, 86] on div "251111 251111" at bounding box center [201, 86] width 40 height 5
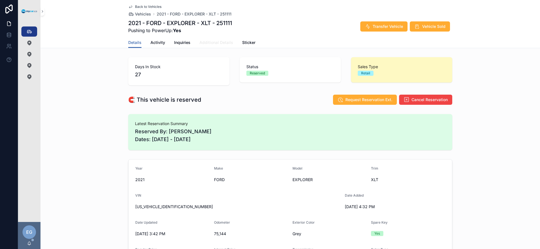
click at [208, 44] on span "Additional Details" at bounding box center [217, 43] width 34 height 6
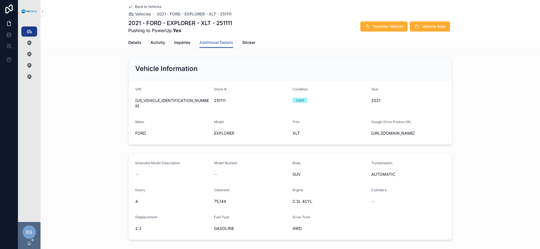
click at [232, 23] on h1 "2021 - FORD - EXPLORER - XLT - 251111" at bounding box center [180, 23] width 104 height 8
click at [226, 23] on h1 "2021 - FORD - EXPLORER - XLT - 251111" at bounding box center [180, 23] width 104 height 8
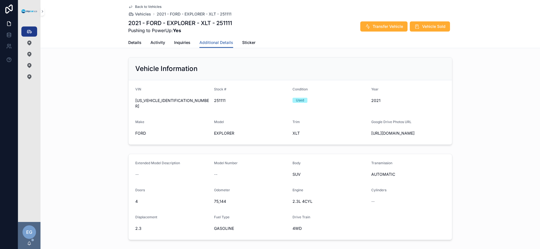
click at [226, 23] on h1 "2021 - FORD - EXPLORER - XLT - 251111" at bounding box center [180, 23] width 104 height 8
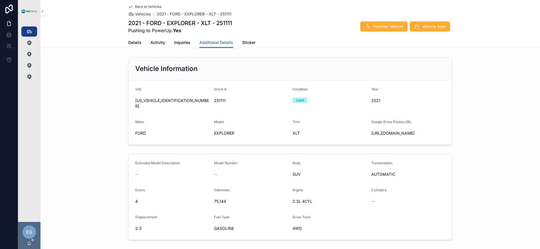
click at [226, 33] on span "Pushing to PowerUp: Yes" at bounding box center [180, 30] width 104 height 7
click at [226, 26] on h1 "2021 - FORD - EXPLORER - XLT - 251111" at bounding box center [180, 23] width 104 height 8
copy h1 "251111"
click at [30, 32] on icon "scrollable content" at bounding box center [29, 32] width 6 height 6
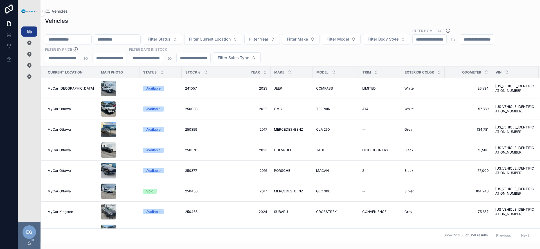
click at [352, 54] on div "Filter Status Filter Current Location Filter Year Filter Make Filter Model Filt…" at bounding box center [291, 45] width 500 height 35
click at [284, 55] on div "Filter Status Filter Current Location Filter Year Filter Make Filter Model Filt…" at bounding box center [291, 45] width 500 height 35
click at [307, 51] on div "Filter Status Filter Current Location Filter Year Filter Make Filter Model Filt…" at bounding box center [291, 45] width 500 height 35
click at [308, 40] on span "Filter Make" at bounding box center [297, 39] width 21 height 6
type input "**"
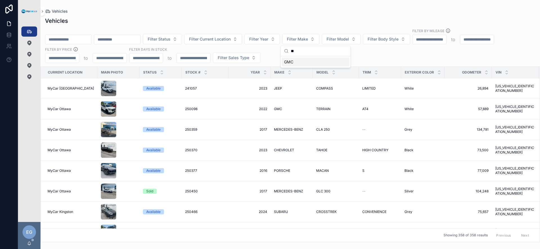
click at [309, 62] on div "GMC" at bounding box center [316, 61] width 68 height 9
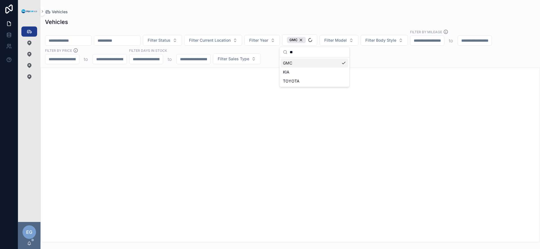
click at [399, 59] on div "Filter Status Filter Current Location Filter Year GMC Filter Model Filter Body …" at bounding box center [291, 46] width 500 height 35
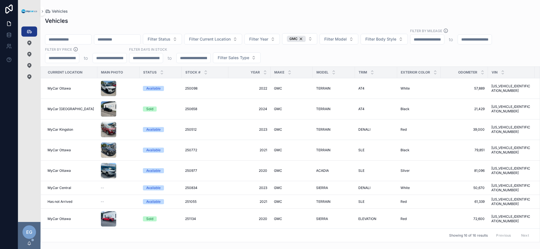
drag, startPoint x: 348, startPoint y: 55, endPoint x: 355, endPoint y: 49, distance: 8.6
click at [348, 55] on div "Filter Status Filter Current Location Filter Year GMC Filter Model Filter Body …" at bounding box center [291, 45] width 500 height 35
click at [359, 38] on button "Filter Model" at bounding box center [339, 39] width 39 height 11
type input "****"
click at [354, 61] on div "TERRAIN" at bounding box center [354, 61] width 68 height 9
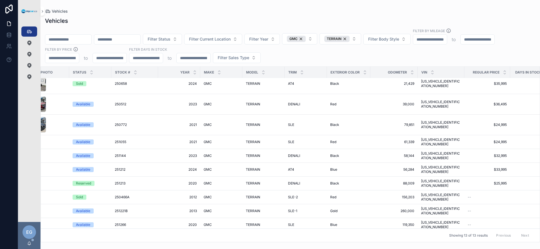
scroll to position [25, 71]
click at [503, 71] on icon "scrollable content" at bounding box center [505, 71] width 4 height 4
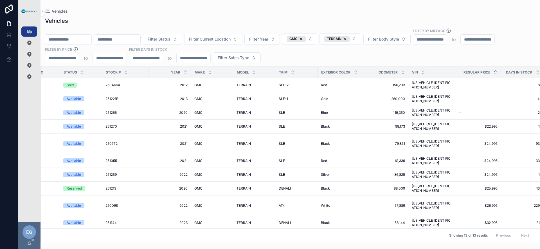
scroll to position [0, 80]
click at [241, 124] on span "TERRAIN" at bounding box center [243, 126] width 14 height 5
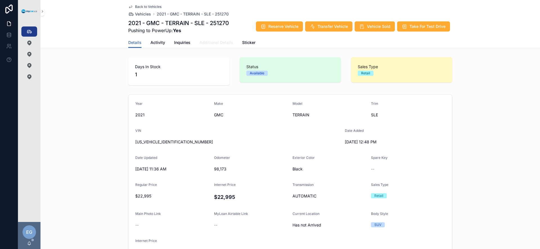
click at [218, 45] on span "Additional Details" at bounding box center [217, 43] width 34 height 6
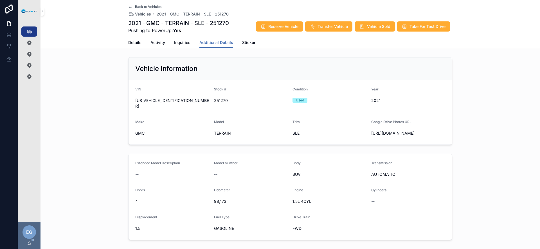
click at [246, 83] on form "VIN 3GKALMEV3ML331482 Stock # 251270 Condition Used Year 2021 Make GMC Model TE…" at bounding box center [291, 112] width 324 height 64
click at [25, 30] on div "Vehicles 358" at bounding box center [29, 31] width 9 height 9
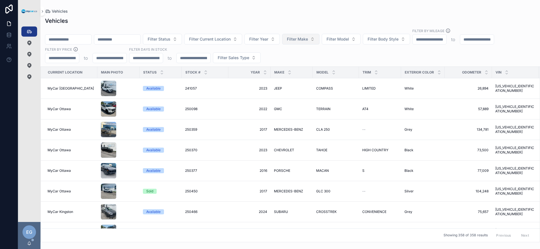
click at [320, 37] on button "Filter Make" at bounding box center [300, 39] width 37 height 11
type input "**"
click at [299, 59] on div "KIA" at bounding box center [316, 61] width 68 height 9
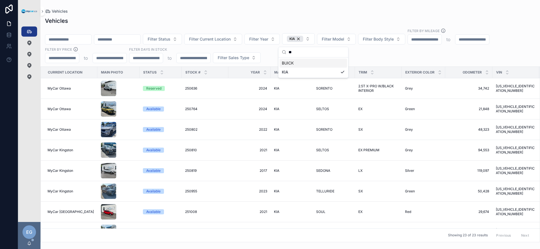
click at [396, 56] on div "Filter Status Filter Current Location Filter Year KIA Filter Model Filter Body …" at bounding box center [291, 45] width 500 height 35
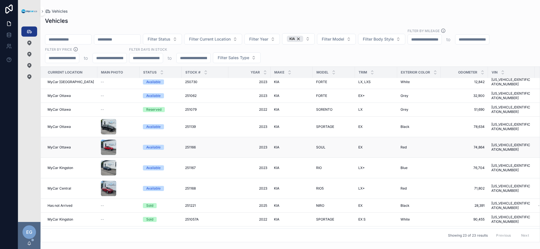
scroll to position [230, 0]
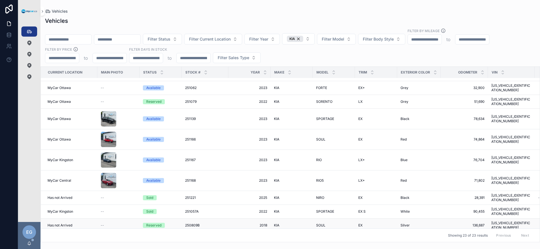
click at [259, 223] on span "2018" at bounding box center [249, 225] width 35 height 5
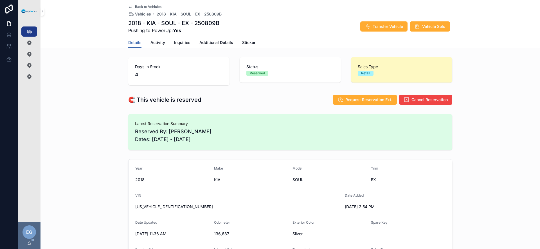
click at [154, 206] on span "KNDJP3A56J7525763" at bounding box center [237, 207] width 205 height 6
click at [158, 206] on span "KNDJP3A56J7525763" at bounding box center [237, 207] width 205 height 6
copy span "KNDJP3A56J7525763"
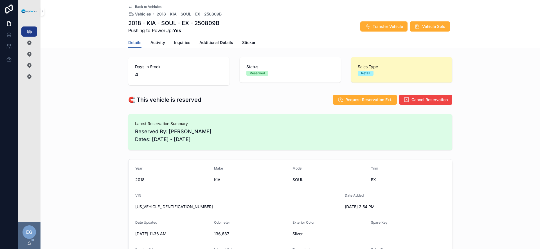
drag, startPoint x: 245, startPoint y: 78, endPoint x: 153, endPoint y: 60, distance: 93.8
click at [245, 78] on div "Status Reserved" at bounding box center [290, 69] width 101 height 25
click at [31, 38] on div "My Reservations 7" at bounding box center [29, 42] width 9 height 9
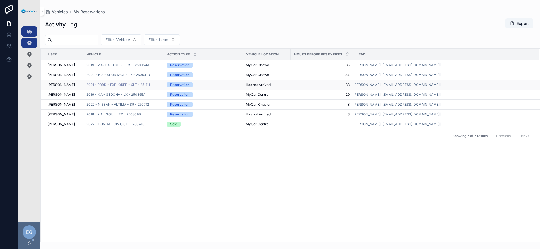
click at [143, 85] on span "2021 - FORD - EXPLORER - XLT - 251111" at bounding box center [118, 84] width 64 height 5
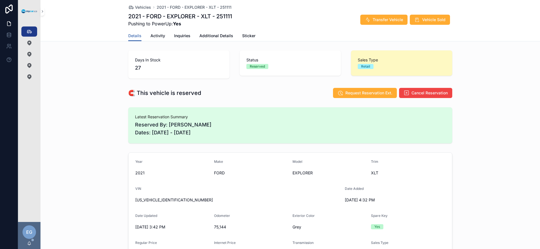
click at [169, 199] on span "1FMSK8DH7MGB19190" at bounding box center [237, 200] width 205 height 6
copy span "1FMSK8DH7MGB19190"
click at [219, 33] on span "Additional Details" at bounding box center [217, 36] width 34 height 6
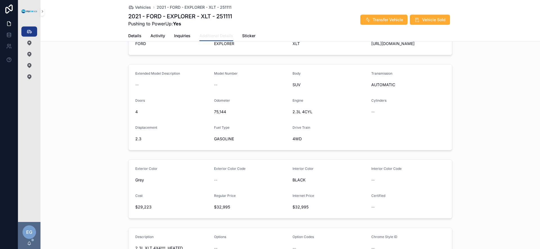
scroll to position [83, 0]
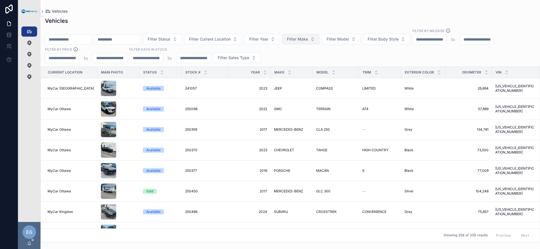
click at [319, 42] on button "Filter Make" at bounding box center [300, 39] width 37 height 11
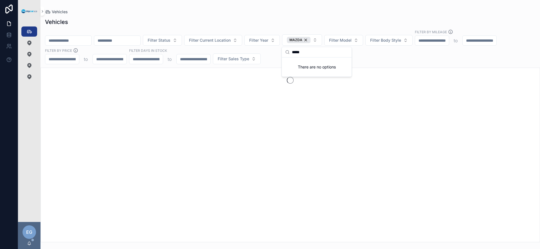
type input "*****"
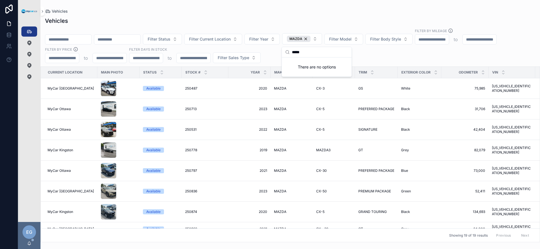
click at [277, 60] on div "Filter Status Filter Current Location Filter Year MAZDA Filter Model Filter Bod…" at bounding box center [291, 45] width 500 height 35
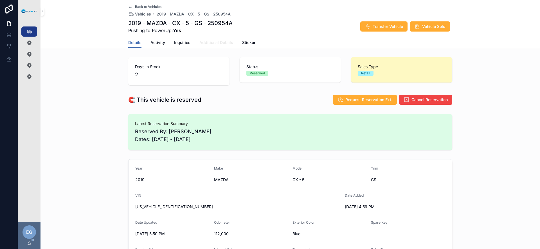
click at [207, 42] on span "Additional Details" at bounding box center [217, 43] width 34 height 6
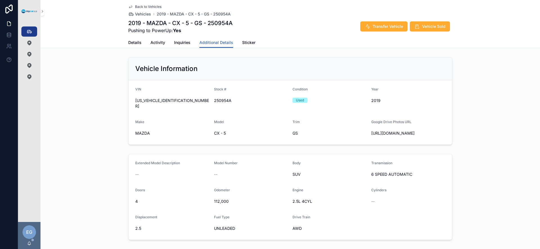
drag, startPoint x: 217, startPoint y: 30, endPoint x: 211, endPoint y: 30, distance: 5.4
click at [216, 30] on span "Pushing to PowerUp: Yes" at bounding box center [180, 30] width 104 height 7
click at [132, 41] on span "Details" at bounding box center [134, 43] width 13 height 6
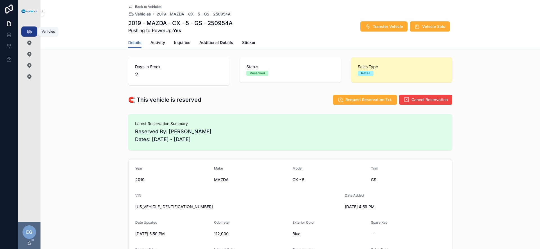
click at [33, 34] on div "Vehicles 358" at bounding box center [29, 31] width 9 height 9
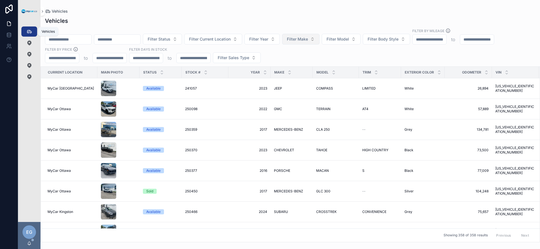
click at [308, 41] on span "Filter Make" at bounding box center [297, 39] width 21 height 6
type input "*"
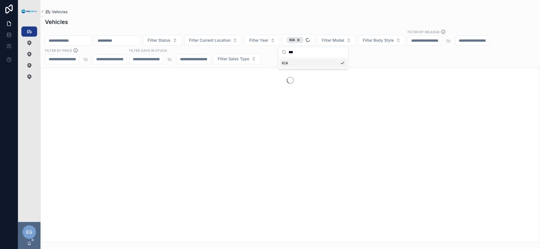
type input "***"
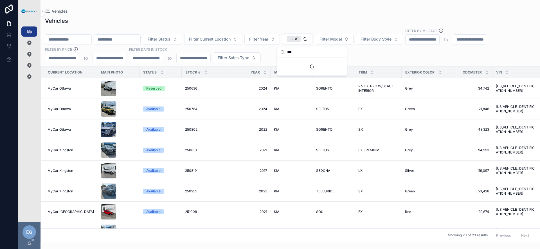
click at [412, 57] on div "Filter Status Filter Current Location Filter Year ... Filter Model Filter Body …" at bounding box center [291, 45] width 500 height 35
drag, startPoint x: 364, startPoint y: 60, endPoint x: 301, endPoint y: 142, distance: 104.0
click at [364, 60] on div "Filter Status Filter Current Location Filter Year ... Filter Model Filter Body …" at bounding box center [291, 45] width 500 height 35
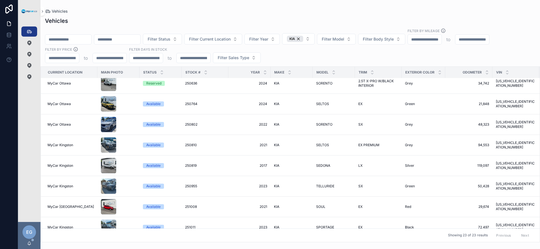
scroll to position [12, 0]
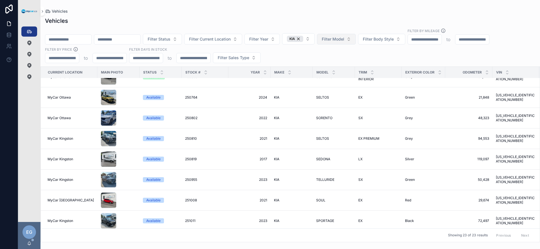
click at [356, 41] on button "Filter Model" at bounding box center [336, 39] width 39 height 11
type input "********"
click at [338, 62] on span "SPORTAGE" at bounding box center [330, 62] width 21 height 6
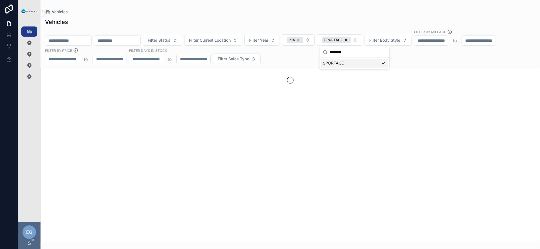
click at [430, 59] on div "Filter Status Filter Current Location Filter Year KIA SPORTAGE Filter Body Styl…" at bounding box center [291, 46] width 500 height 35
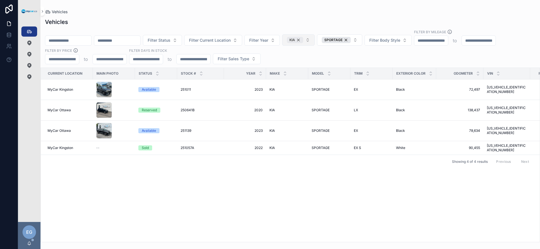
click at [303, 41] on div "KIA" at bounding box center [295, 40] width 16 height 6
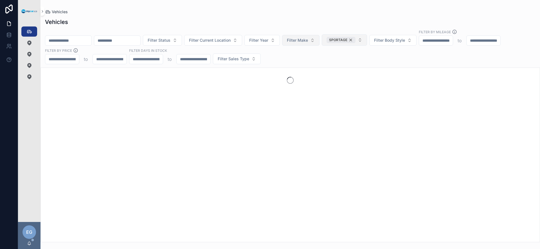
click at [356, 40] on div "SPORTAGE" at bounding box center [341, 40] width 29 height 6
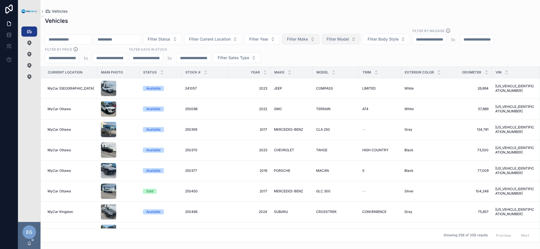
click at [320, 41] on button "Filter Make" at bounding box center [300, 39] width 37 height 11
type input "**"
click at [308, 62] on div "GMC" at bounding box center [316, 61] width 68 height 9
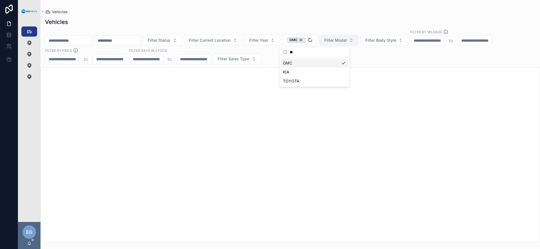
click at [368, 62] on div "Filter Status Filter Current Location Filter Year GMC Filter Model Filter Body …" at bounding box center [291, 46] width 500 height 35
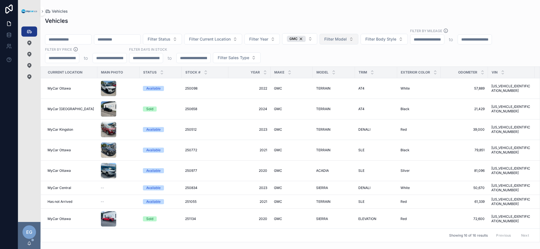
drag, startPoint x: 326, startPoint y: 61, endPoint x: 352, endPoint y: 51, distance: 28.3
click at [328, 61] on div "Filter Status Filter Current Location Filter Year GMC Filter Model Filter Body …" at bounding box center [291, 45] width 500 height 35
click at [347, 41] on span "Filter Model" at bounding box center [336, 39] width 23 height 6
type input "*****"
click at [353, 62] on div "TERRAIN" at bounding box center [354, 61] width 68 height 9
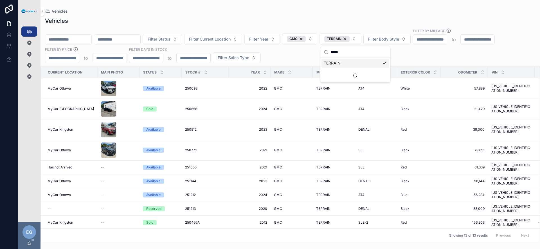
click at [285, 58] on div "Filter Status Filter Current Location Filter Year GMC TERRAIN Filter Body Style…" at bounding box center [291, 45] width 500 height 35
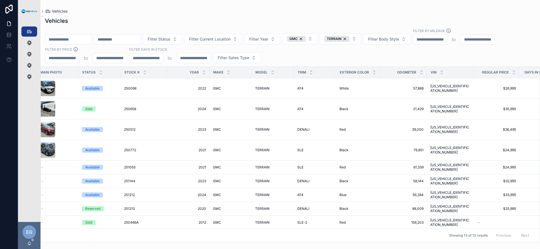
scroll to position [0, 85]
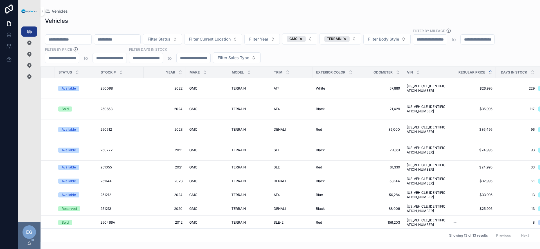
click at [489, 72] on icon "scrollable content" at bounding box center [491, 71] width 4 height 4
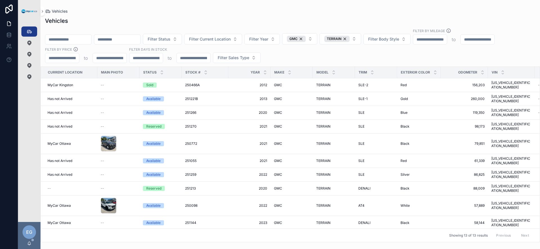
click at [283, 13] on div "Vehicles" at bounding box center [290, 11] width 491 height 5
click at [306, 40] on div "GMC" at bounding box center [296, 39] width 19 height 6
click at [352, 39] on div "TERRAIN" at bounding box center [339, 39] width 25 height 6
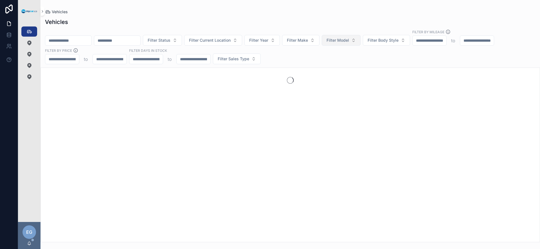
click at [308, 40] on span "Filter Make" at bounding box center [297, 40] width 21 height 6
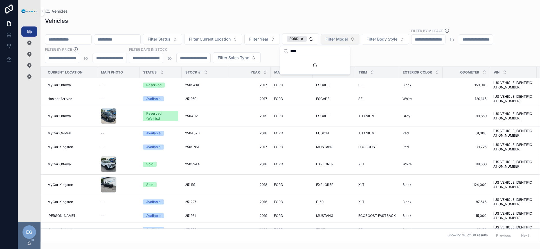
type input "****"
click at [360, 41] on button "Filter Model" at bounding box center [340, 39] width 39 height 11
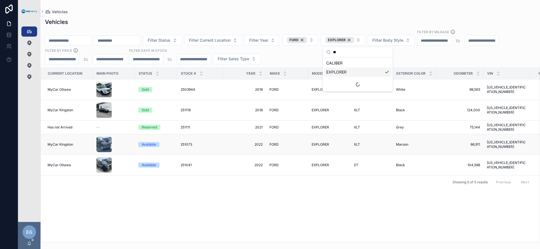
type input "**"
click at [251, 203] on div "Current Location Main Photo Status Stock # Year Make Model Trim Exterior Color …" at bounding box center [290, 155] width 499 height 174
click at [207, 125] on div "251111 251111" at bounding box center [201, 127] width 40 height 5
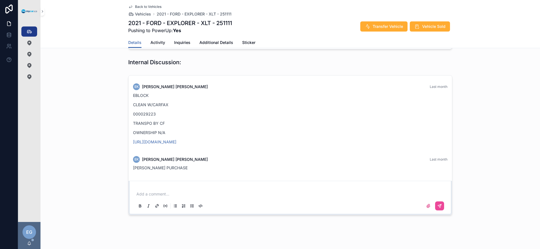
scroll to position [288, 0]
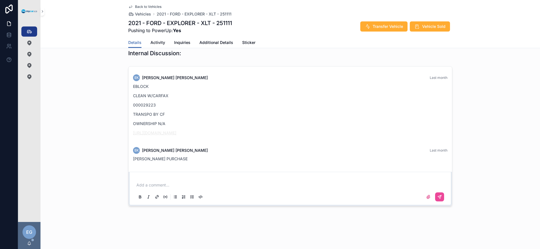
click at [176, 132] on link "[URL][DOMAIN_NAME]" at bounding box center [154, 132] width 43 height 5
click at [49, 54] on div "Internal Discussion:" at bounding box center [291, 53] width 500 height 12
click at [33, 32] on div "Vehicles 356" at bounding box center [29, 31] width 9 height 9
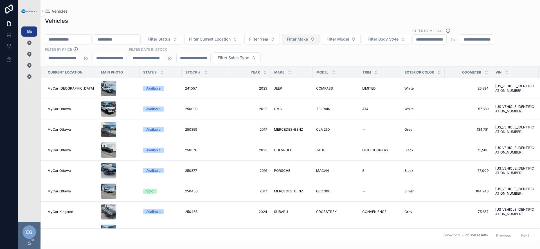
click at [308, 39] on span "Filter Make" at bounding box center [297, 39] width 21 height 6
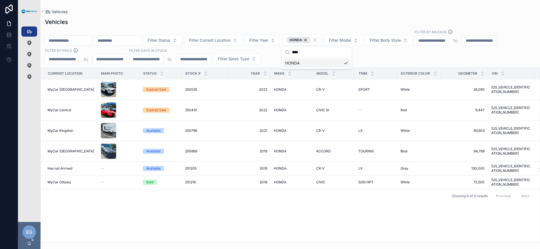
type input "****"
click at [429, 57] on div "Filter Status Filter Current Location Filter Year HONDA Filter Model Filter Bod…" at bounding box center [291, 46] width 500 height 35
click at [255, 152] on span "2018" at bounding box center [249, 151] width 35 height 5
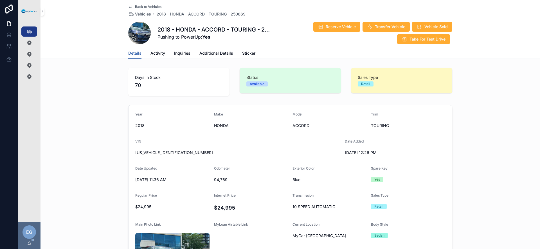
click at [162, 151] on span "[US_VEHICLE_IDENTIFICATION_NUMBER]" at bounding box center [237, 153] width 205 height 6
copy span "[US_VEHICLE_IDENTIFICATION_NUMBER]"
click at [215, 54] on span "Additional Details" at bounding box center [217, 53] width 34 height 6
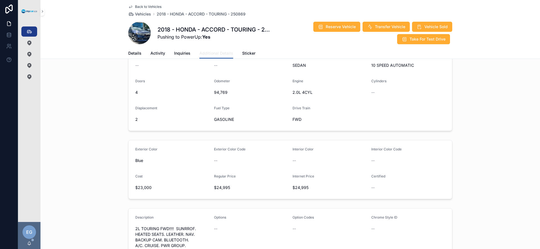
scroll to position [130, 0]
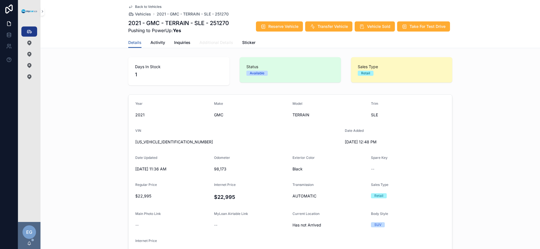
click at [216, 45] on span "Additional Details" at bounding box center [217, 43] width 34 height 6
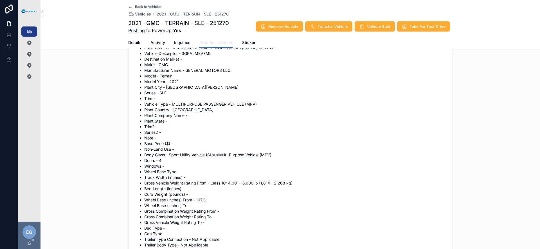
scroll to position [469, 0]
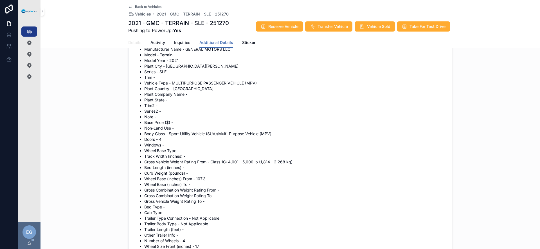
click at [130, 41] on span "Details" at bounding box center [134, 43] width 13 height 6
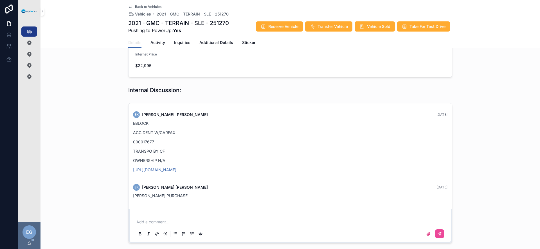
scroll to position [223, 0]
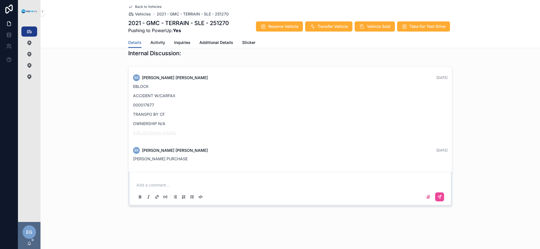
drag, startPoint x: 234, startPoint y: 132, endPoint x: 131, endPoint y: 133, distance: 102.4
click at [133, 133] on p "[URL][DOMAIN_NAME]" at bounding box center [290, 133] width 315 height 6
copy link "[URL][DOMAIN_NAME]"
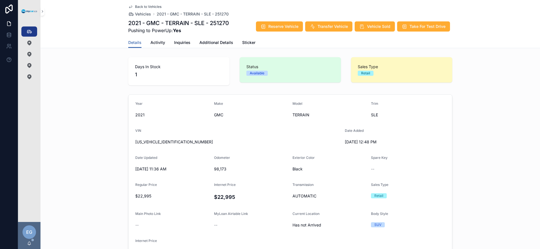
click at [169, 141] on span "[US_VEHICLE_IDENTIFICATION_NUMBER]" at bounding box center [237, 142] width 205 height 6
copy span "[US_VEHICLE_IDENTIFICATION_NUMBER]"
click at [274, 26] on span "Reserve Vehicle" at bounding box center [283, 27] width 30 height 6
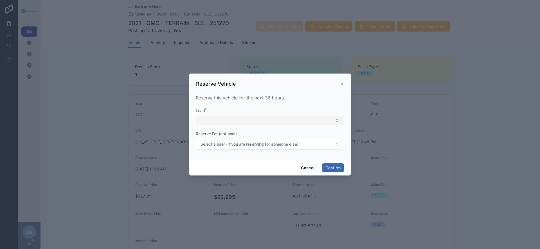
click at [265, 119] on button "Select Button" at bounding box center [270, 121] width 149 height 10
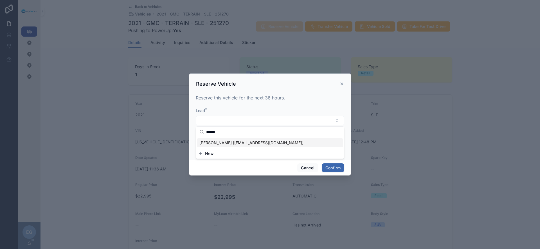
type input "******"
click at [267, 140] on span "[PERSON_NAME] [[EMAIL_ADDRESS][DOMAIN_NAME]]" at bounding box center [252, 143] width 104 height 6
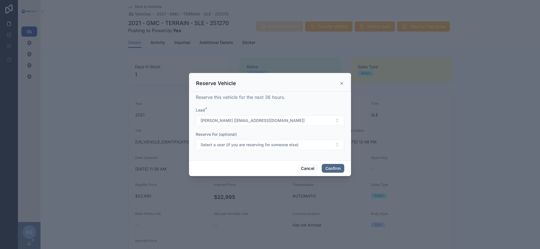
click at [331, 165] on button "Confirm" at bounding box center [333, 168] width 23 height 9
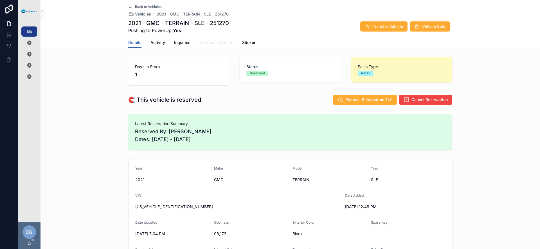
click at [209, 42] on span "Additional Details" at bounding box center [217, 43] width 34 height 6
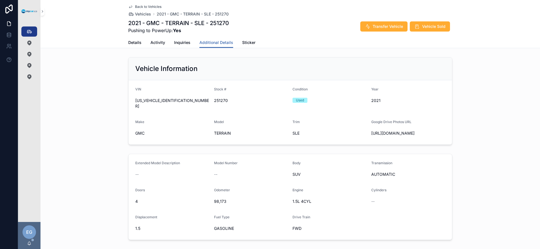
click at [223, 101] on span "251270" at bounding box center [251, 101] width 74 height 6
copy span "251270"
click at [135, 44] on span "Details" at bounding box center [134, 43] width 13 height 6
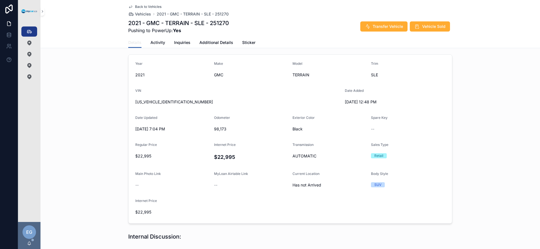
scroll to position [104, 0]
